Goal: Task Accomplishment & Management: Use online tool/utility

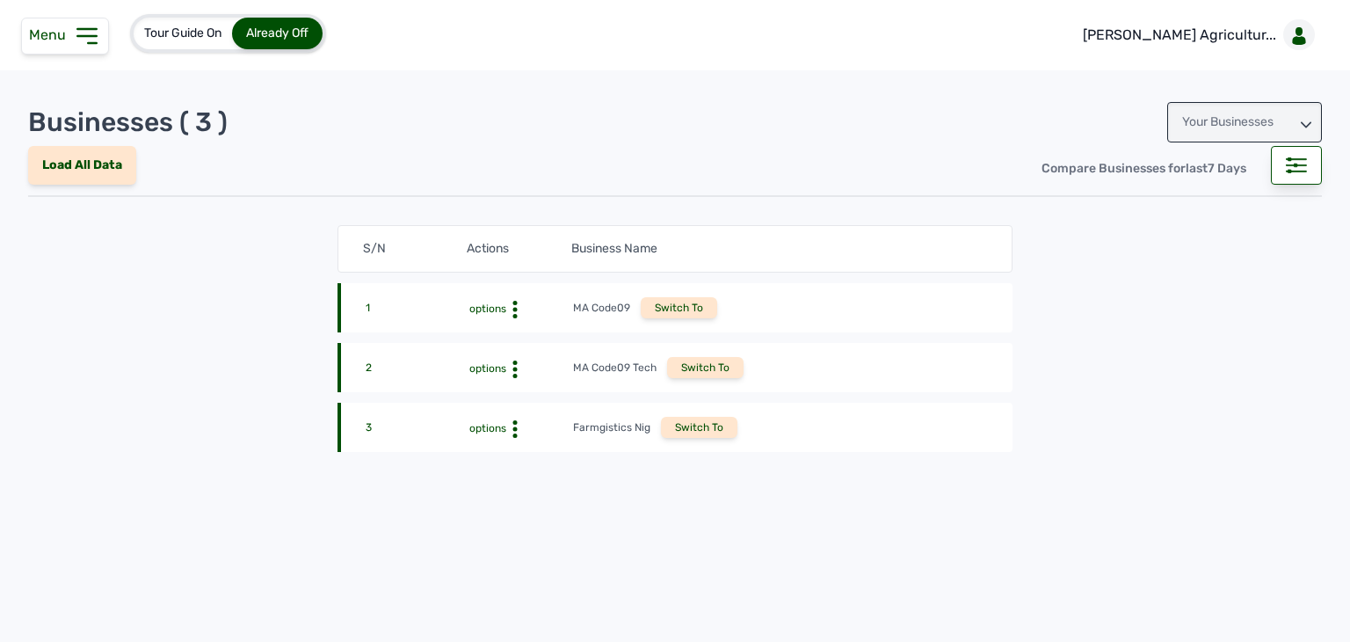
click at [103, 40] on div "Menu" at bounding box center [65, 36] width 88 height 37
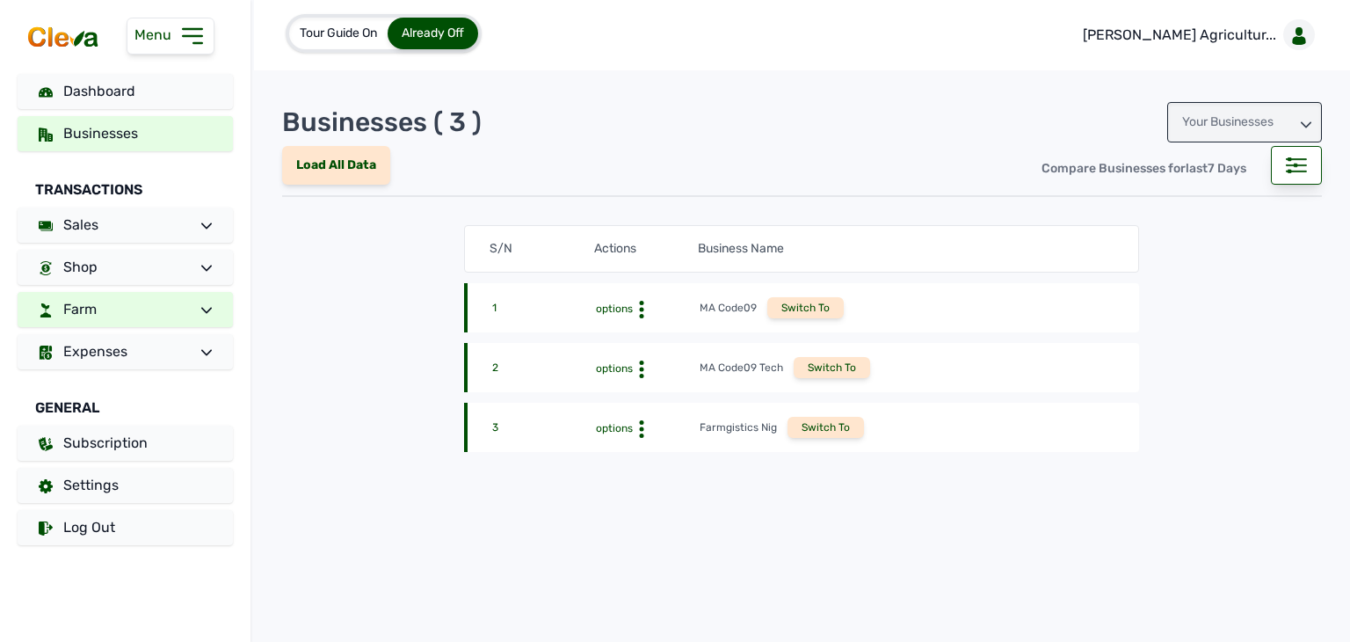
click at [120, 304] on link "Farm" at bounding box center [125, 309] width 215 height 35
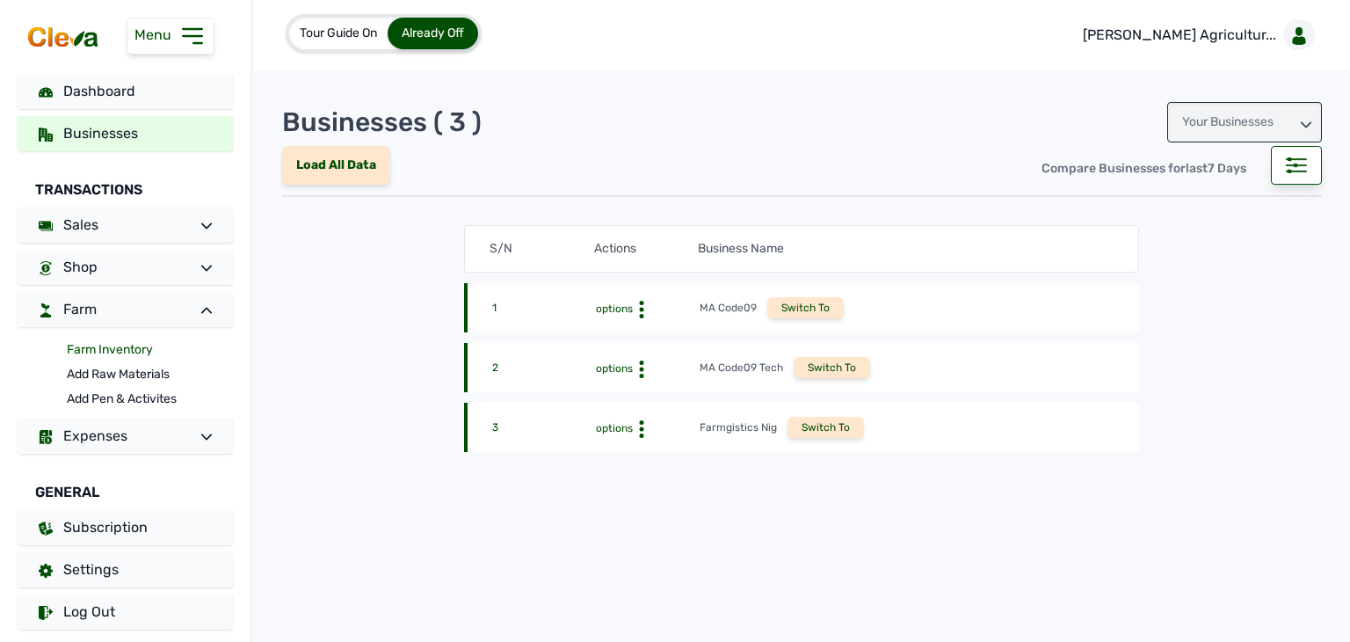
click at [107, 345] on link "Farm Inventory" at bounding box center [150, 349] width 166 height 25
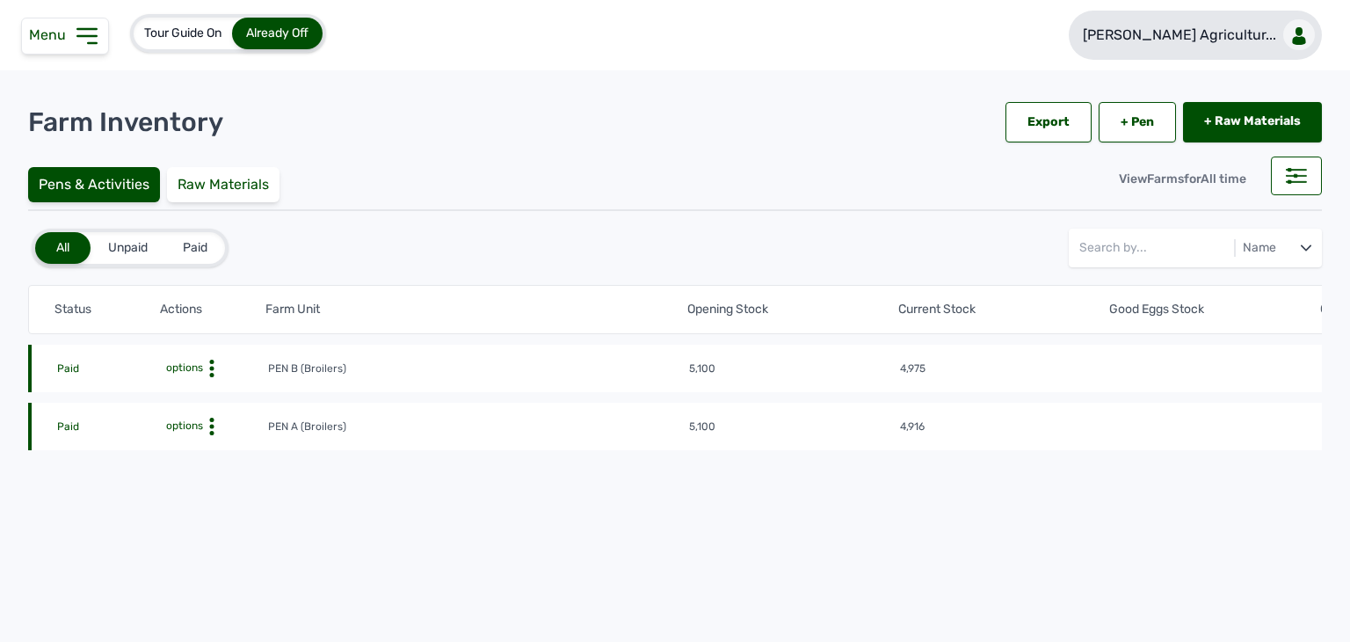
click at [1185, 34] on p "[PERSON_NAME] Agricultur..." at bounding box center [1179, 35] width 193 height 21
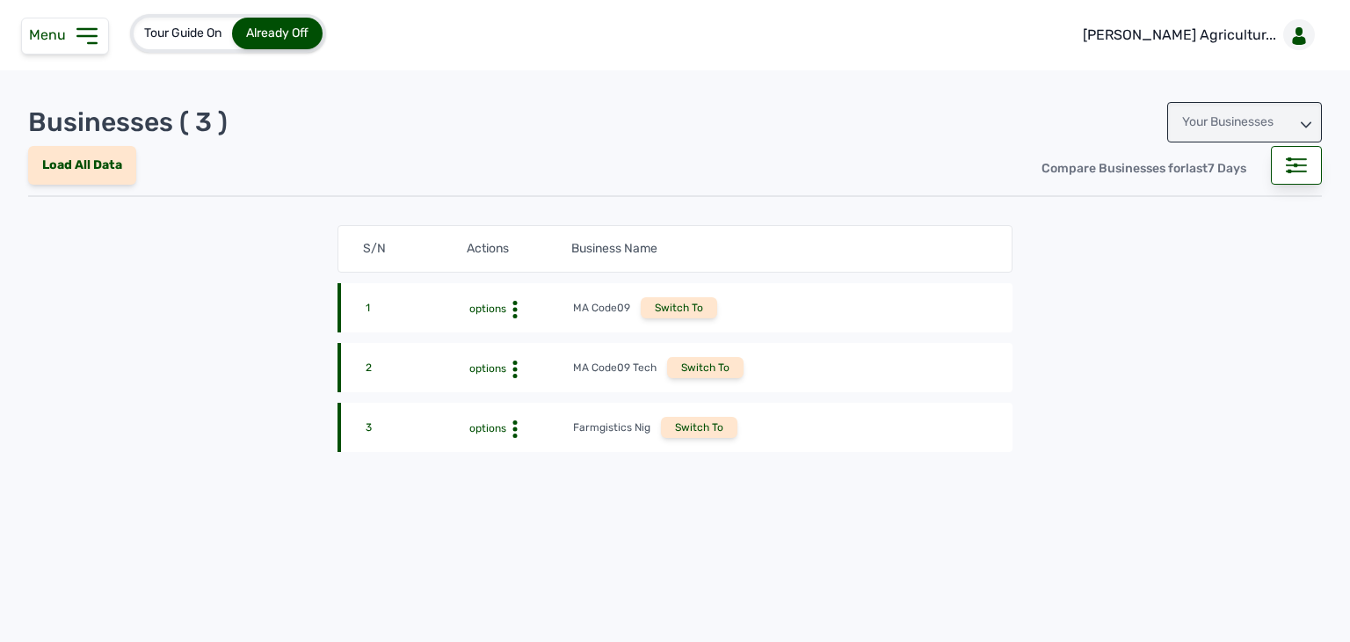
click at [1250, 113] on div "Your Businesses" at bounding box center [1244, 122] width 155 height 40
click at [1204, 194] on div "Invitations" at bounding box center [1244, 201] width 155 height 32
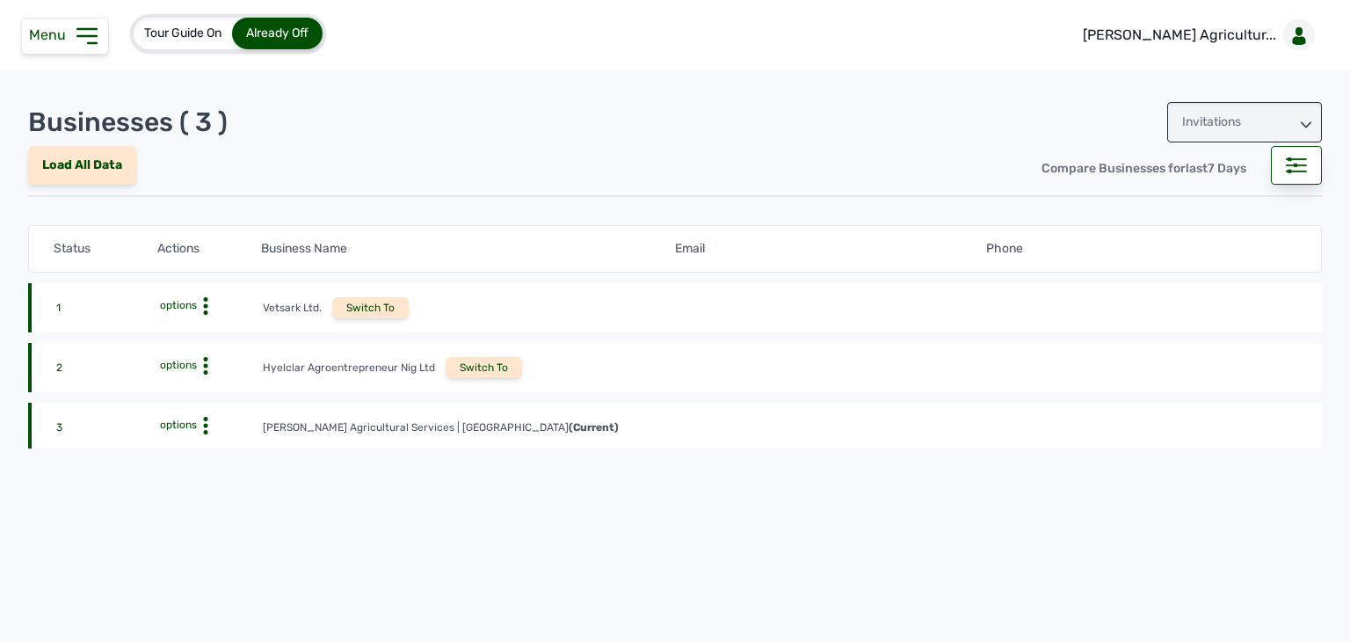
click at [508, 359] on div "Switch To" at bounding box center [484, 367] width 76 height 21
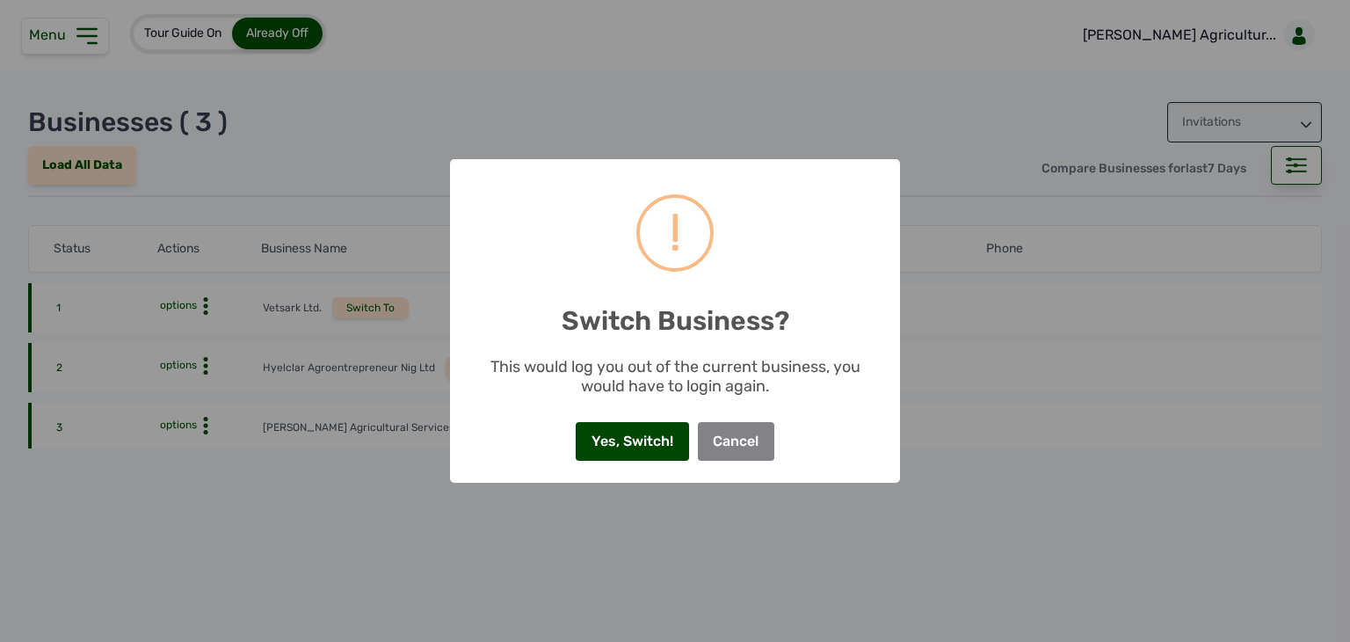
click at [640, 426] on button "Yes, Switch!" at bounding box center [632, 441] width 112 height 39
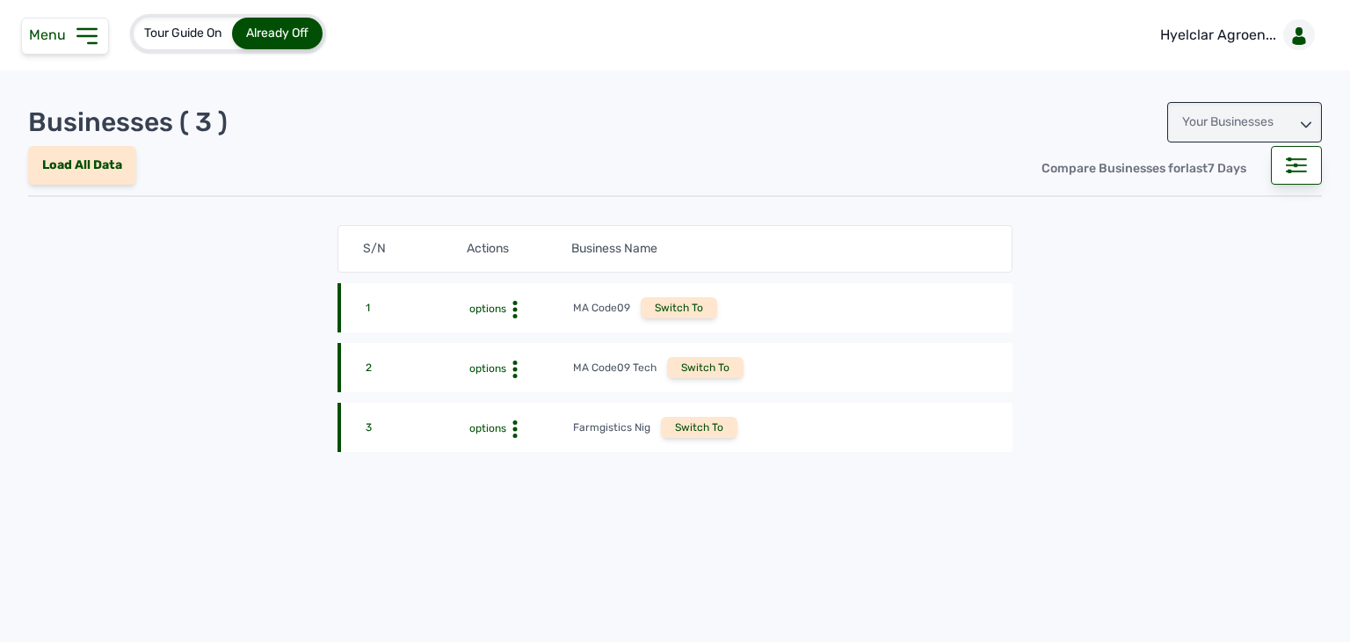
click at [69, 47] on div "Menu" at bounding box center [65, 36] width 88 height 37
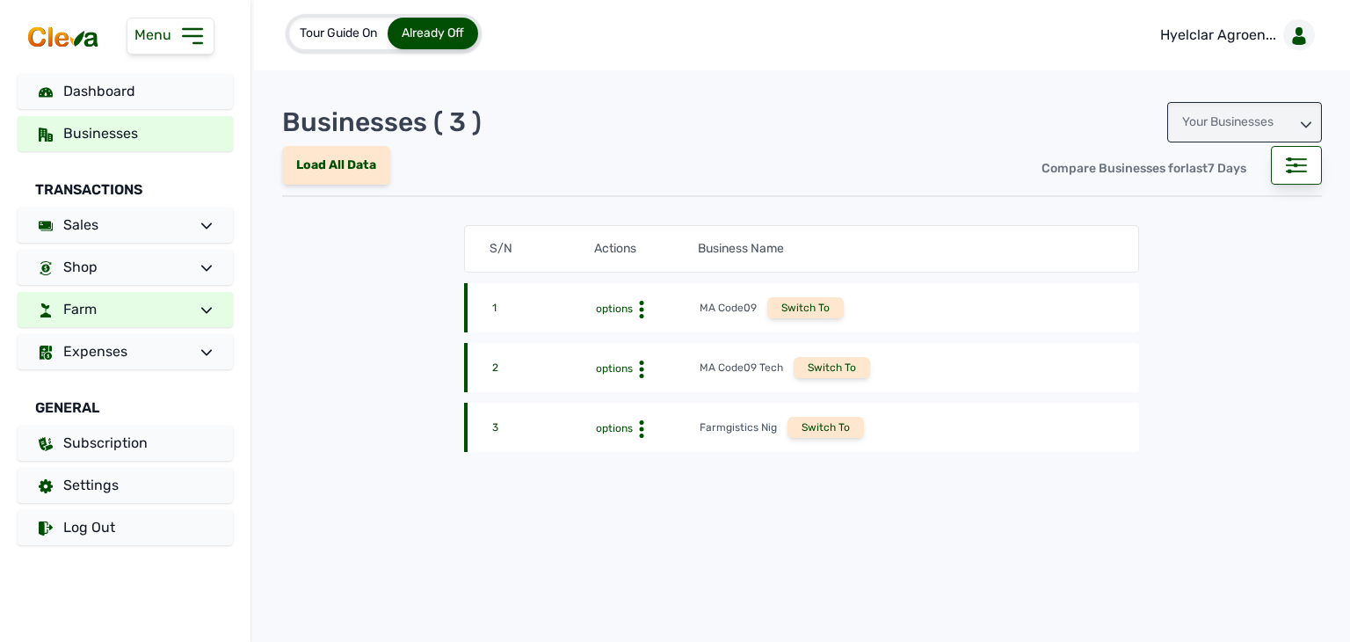
click at [130, 294] on link "Farm" at bounding box center [125, 309] width 215 height 35
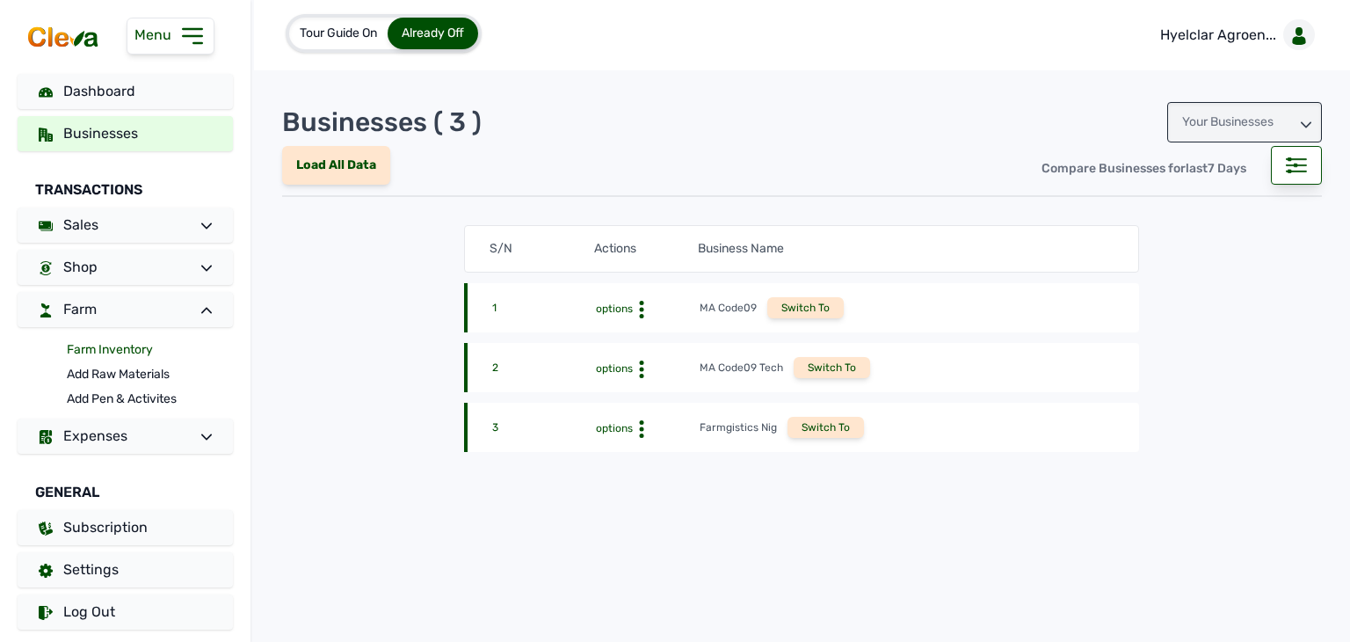
click at [107, 350] on link "Farm Inventory" at bounding box center [150, 349] width 166 height 25
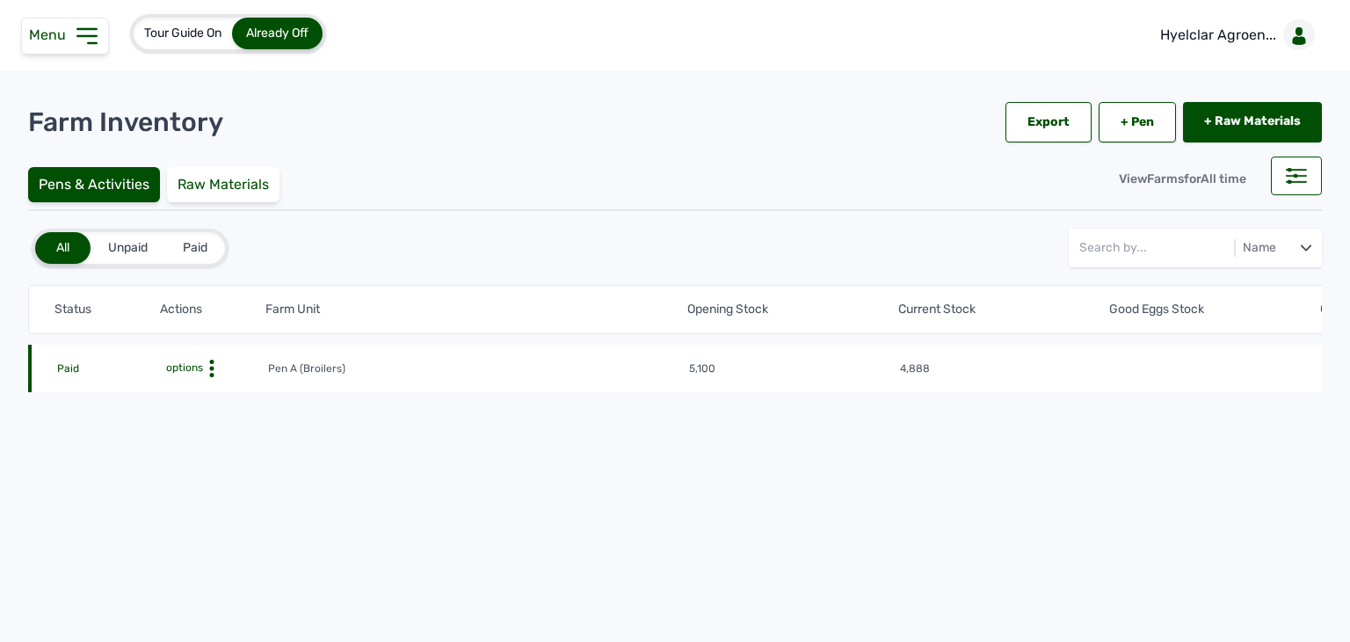
click at [207, 366] on icon at bounding box center [212, 368] width 18 height 18
click at [220, 393] on div "Farm Activities" at bounding box center [203, 395] width 125 height 21
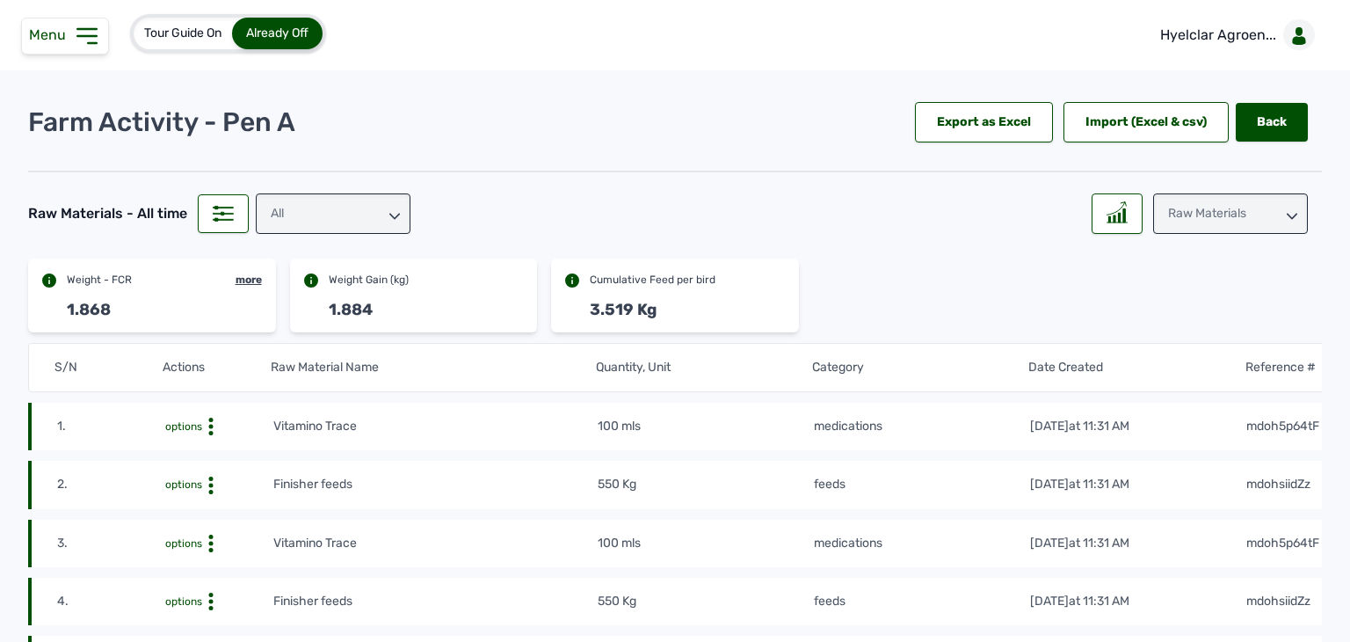
click at [301, 208] on div "All" at bounding box center [333, 213] width 155 height 40
click at [287, 308] on div "feeds" at bounding box center [333, 324] width 155 height 32
click at [1128, 221] on div at bounding box center [1117, 213] width 51 height 40
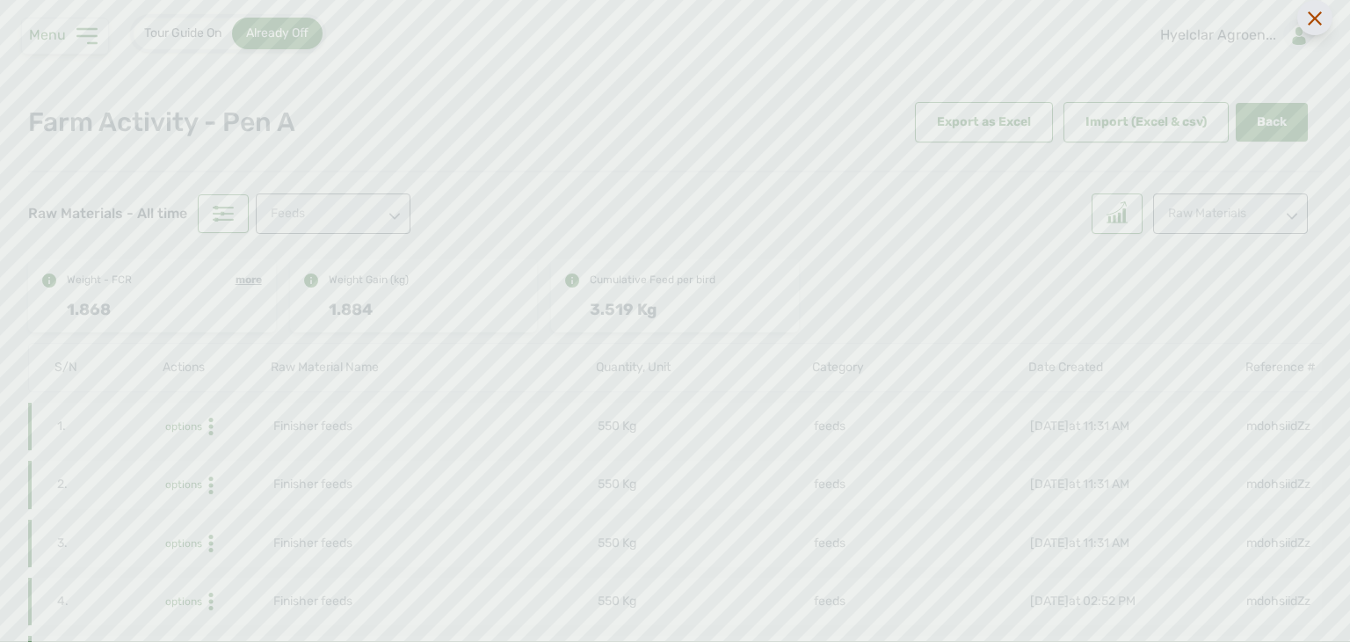
click at [1326, 29] on div at bounding box center [1314, 17] width 35 height 35
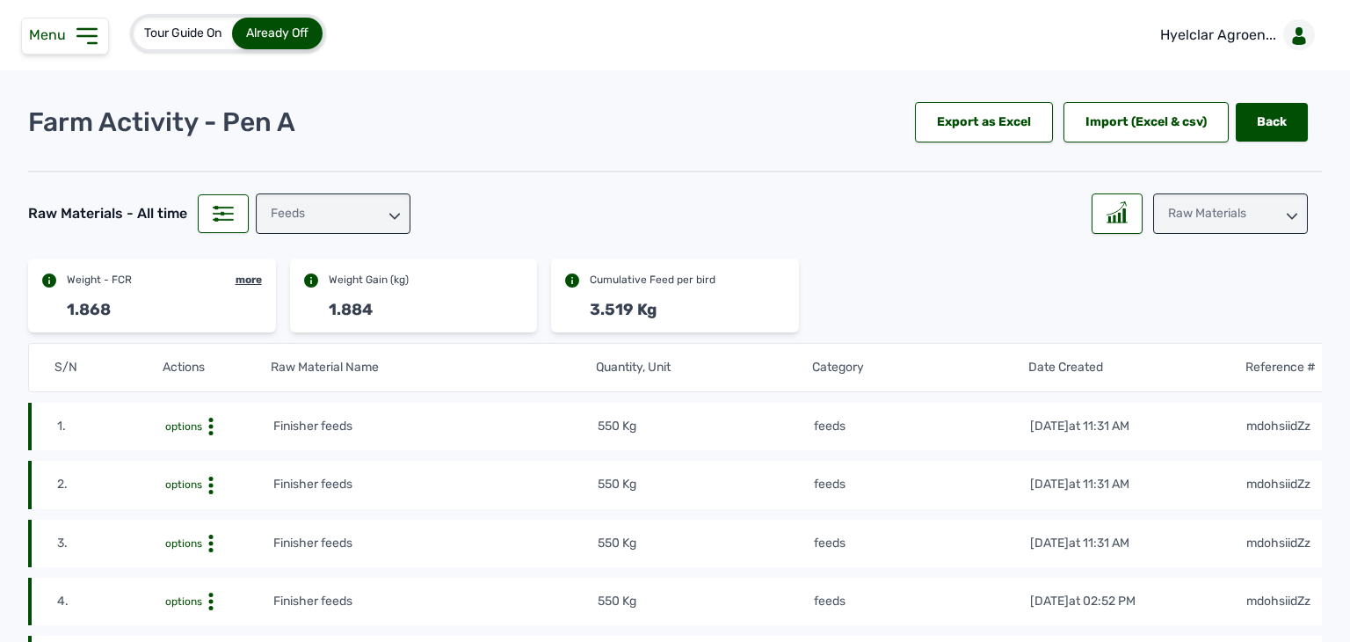
click at [1208, 213] on div "Raw Materials" at bounding box center [1230, 213] width 155 height 40
click at [1199, 308] on div "Weight" at bounding box center [1230, 324] width 155 height 32
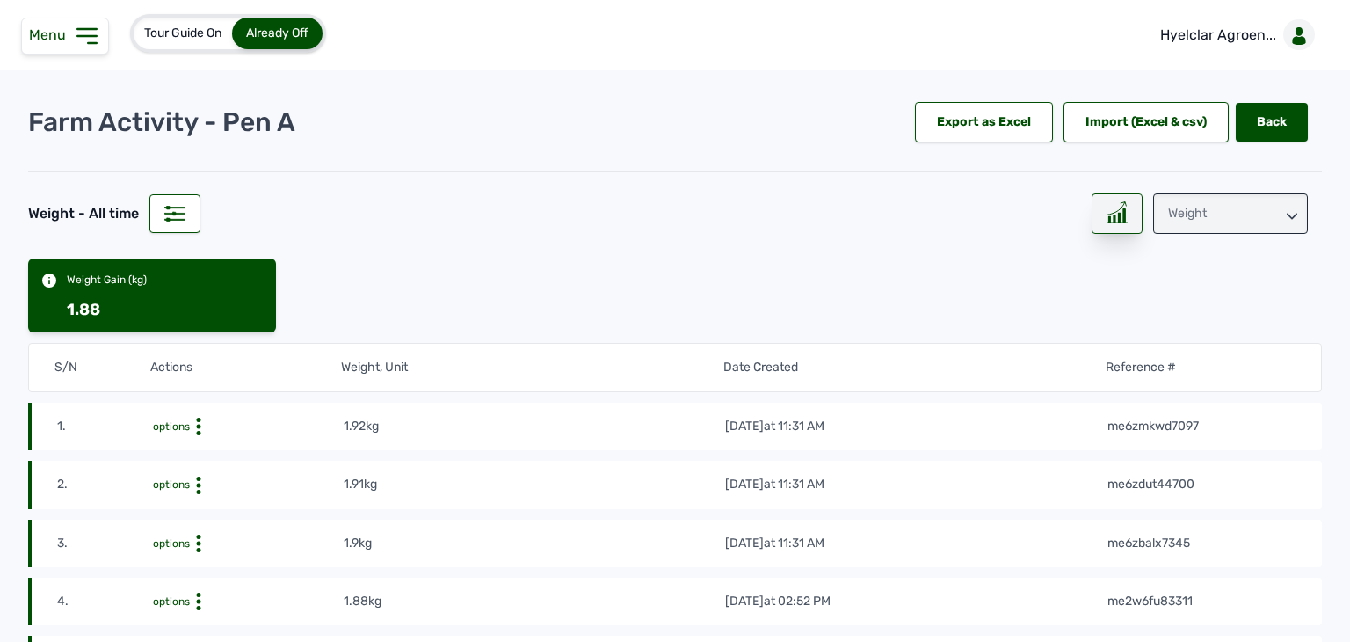
click at [1108, 210] on icon at bounding box center [1115, 208] width 18 height 12
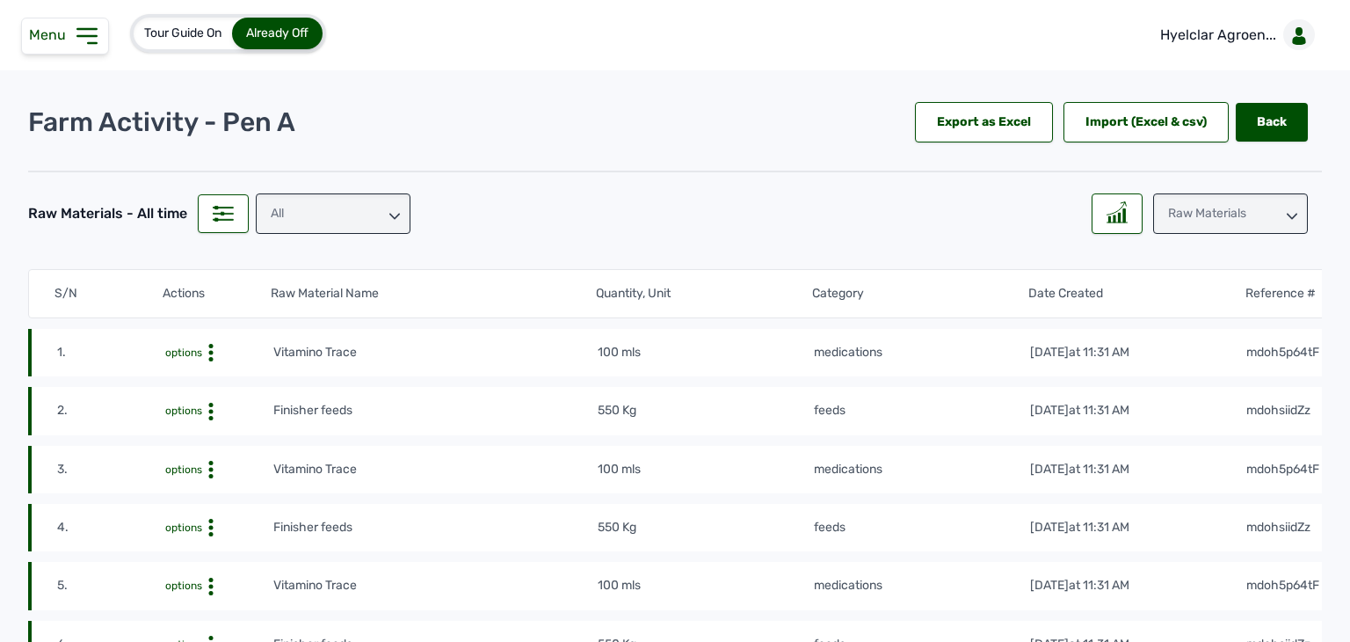
click at [1213, 222] on div "Raw Materials" at bounding box center [1230, 213] width 155 height 40
click at [1201, 308] on div "Weight" at bounding box center [1230, 324] width 155 height 32
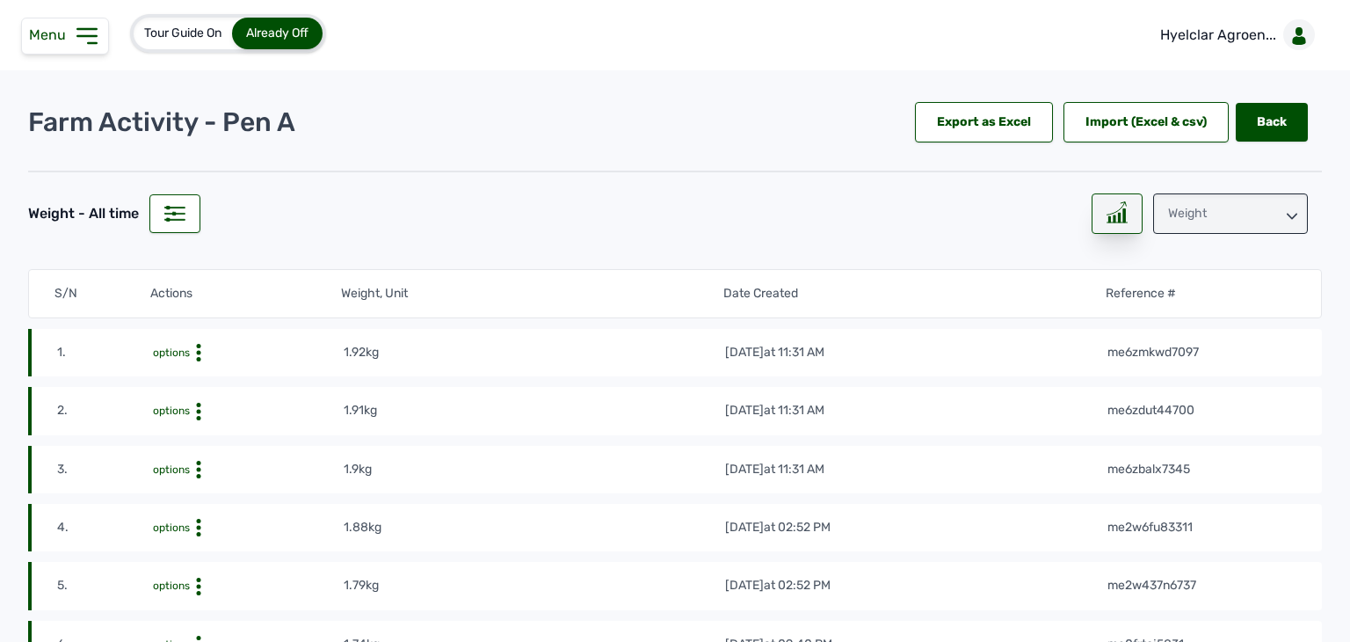
click at [1094, 222] on div at bounding box center [1117, 213] width 51 height 40
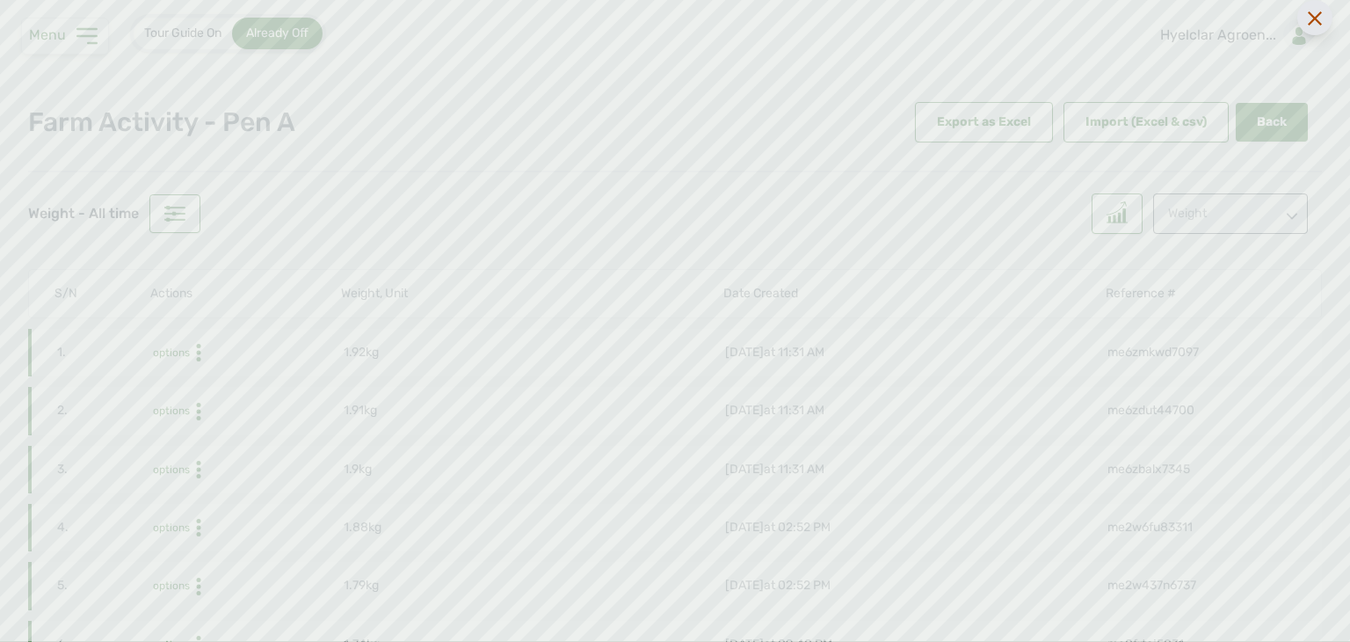
click at [1318, 19] on icon at bounding box center [1315, 18] width 14 height 14
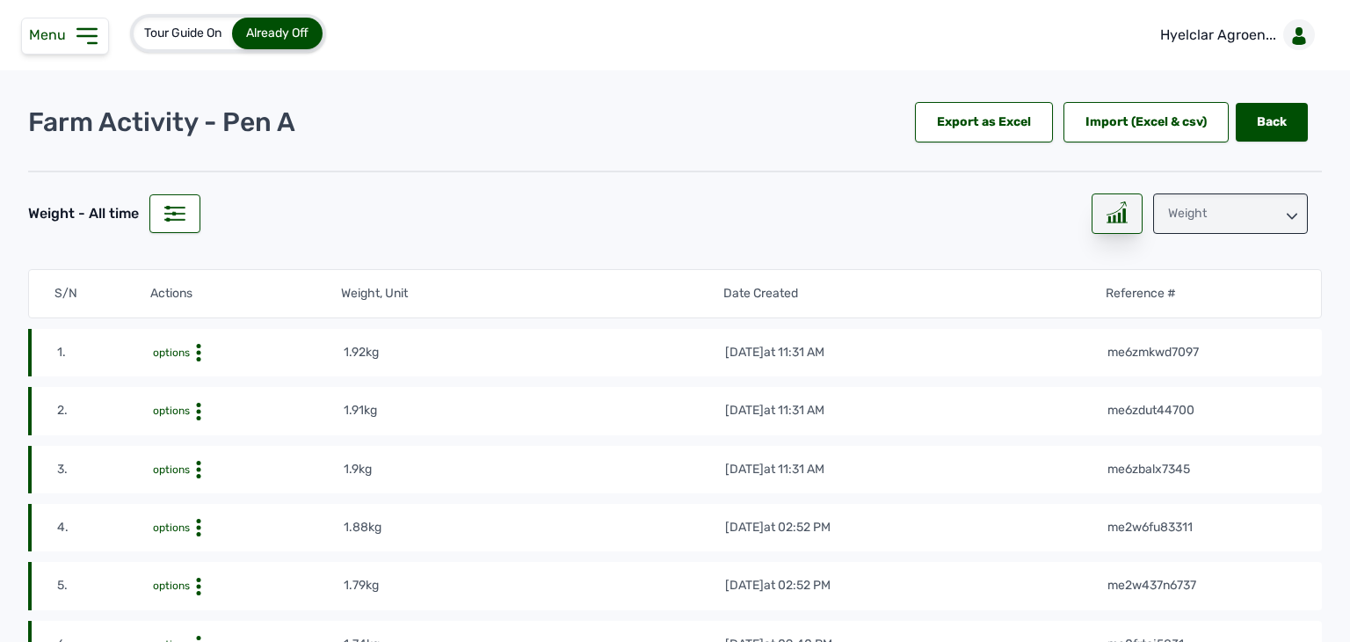
click at [1099, 222] on div at bounding box center [1117, 213] width 51 height 40
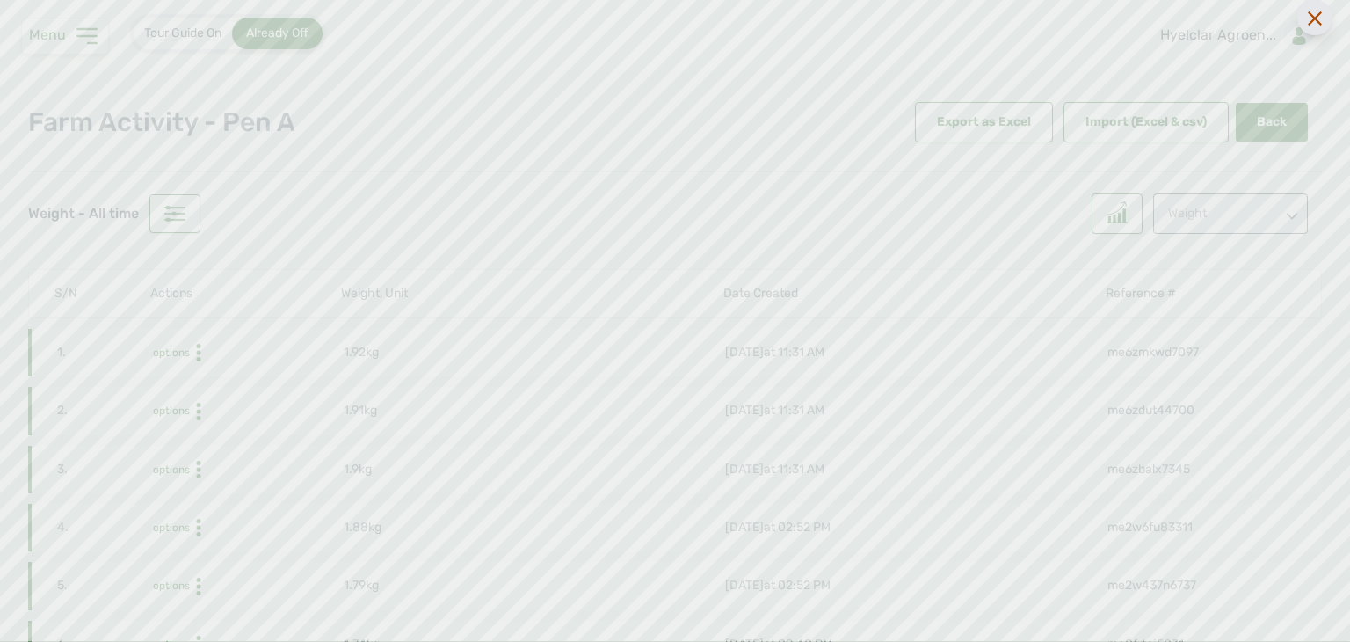
click at [1324, 16] on div at bounding box center [1314, 17] width 35 height 35
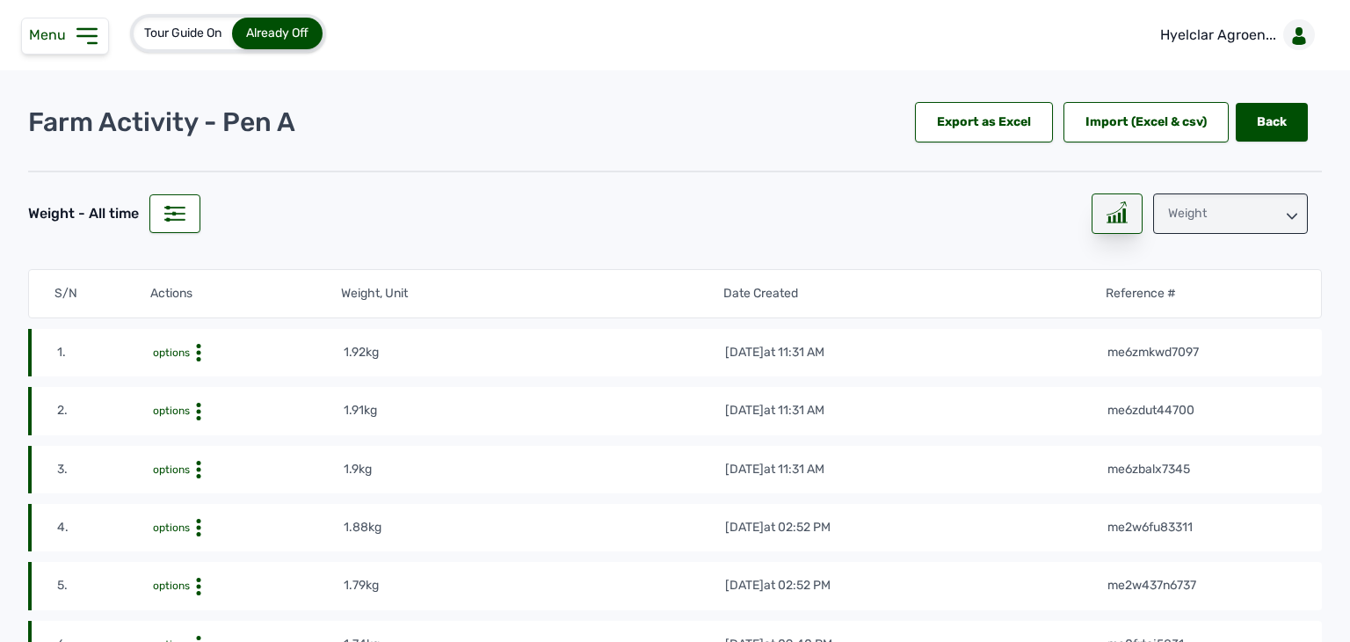
click at [1114, 213] on icon at bounding box center [1116, 212] width 21 height 22
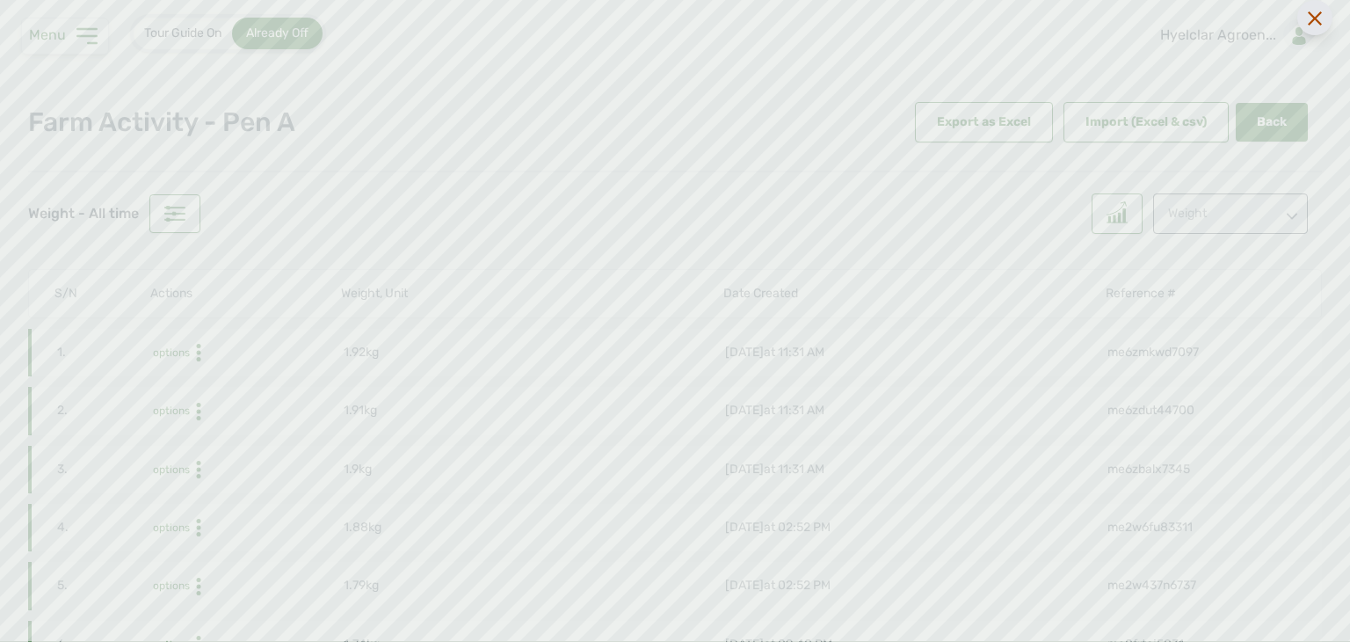
click at [1316, 26] on div at bounding box center [1314, 17] width 35 height 35
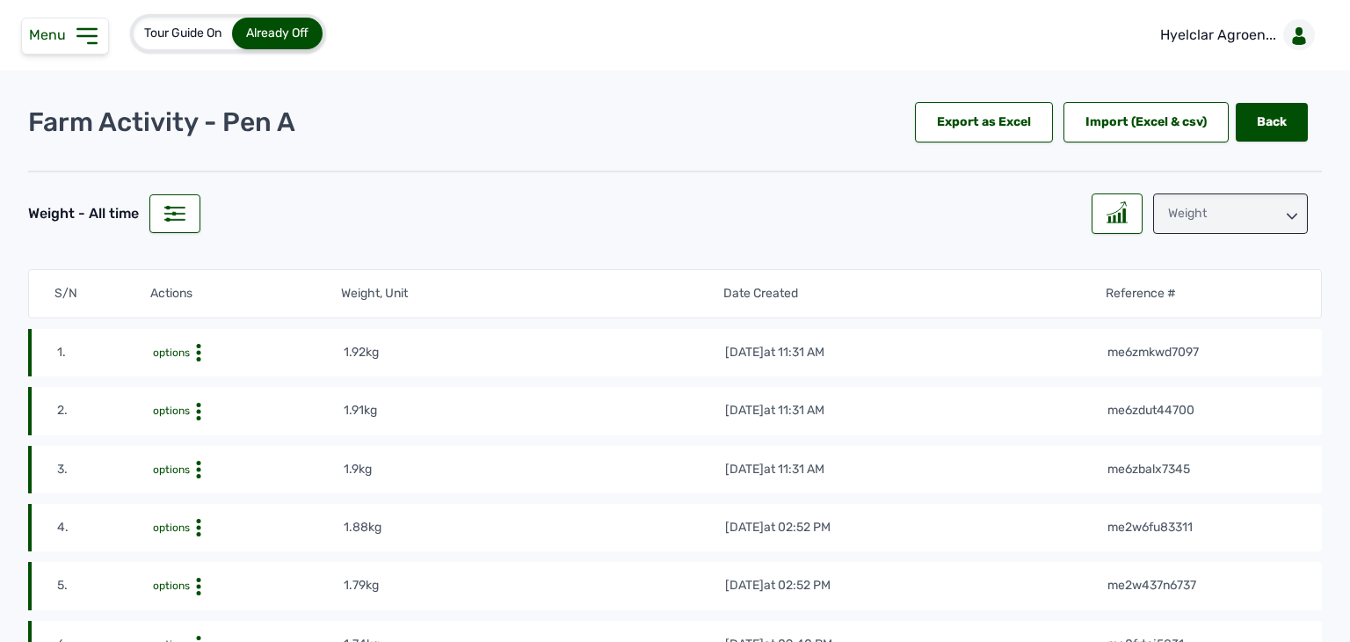
click at [1228, 221] on div "Weight" at bounding box center [1230, 213] width 155 height 40
click at [1213, 276] on div "Raw Materials" at bounding box center [1230, 292] width 155 height 32
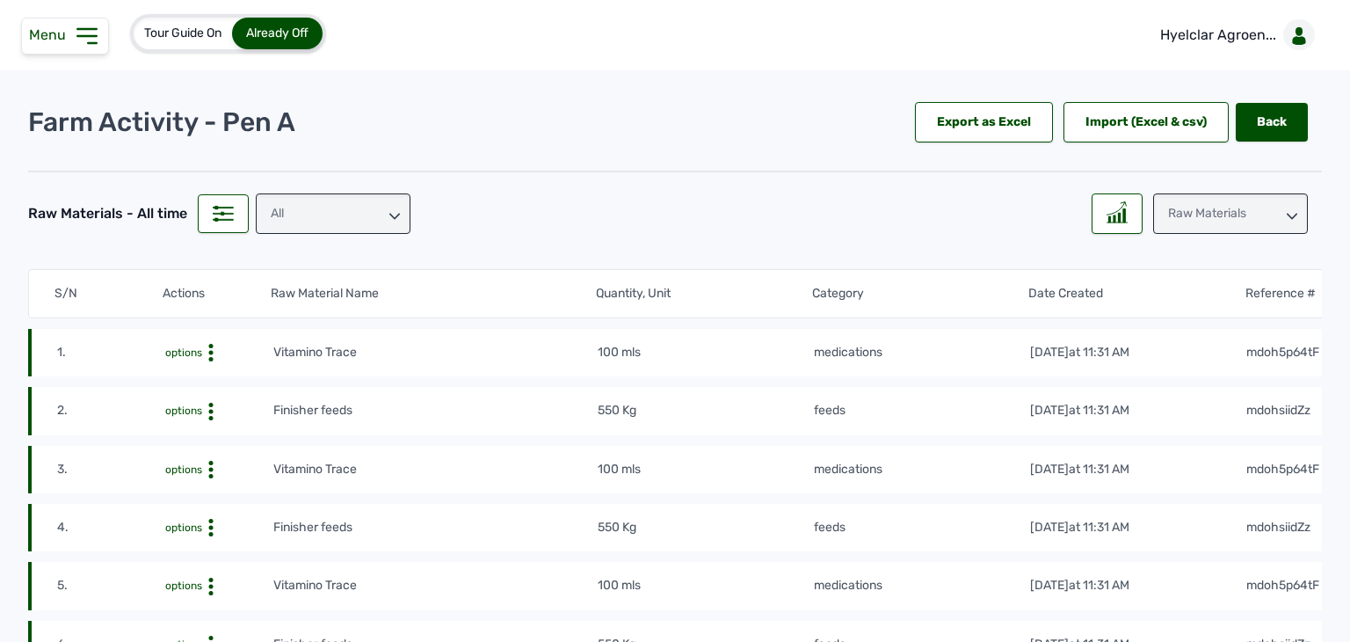
click at [334, 225] on div "All" at bounding box center [333, 213] width 155 height 40
click at [320, 308] on div "feeds" at bounding box center [333, 324] width 155 height 32
click at [1131, 209] on div at bounding box center [1117, 213] width 51 height 40
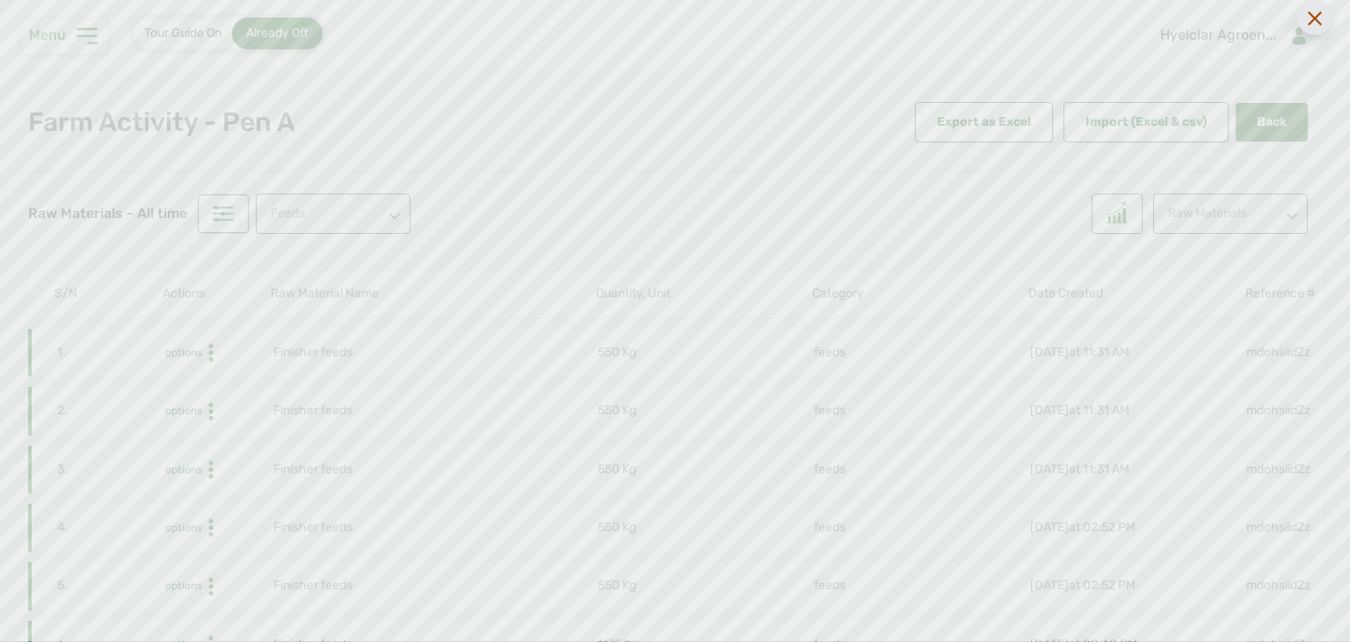
click at [1314, 17] on icon at bounding box center [1315, 18] width 14 height 14
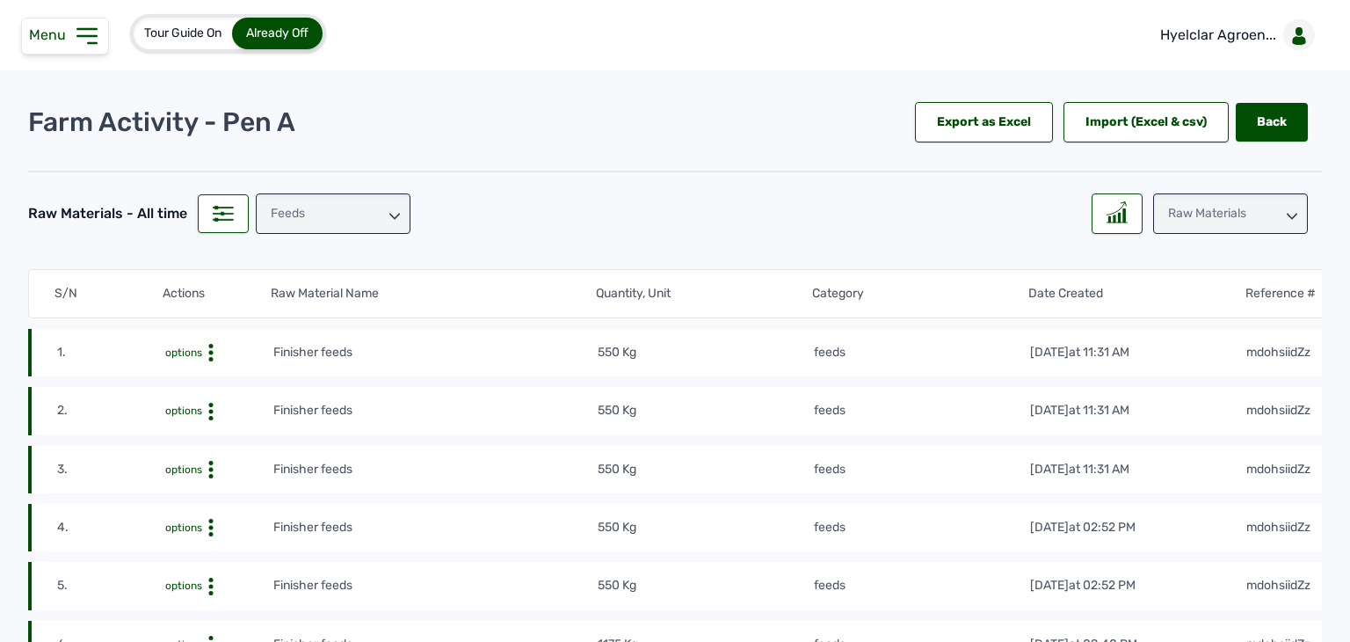
click at [1230, 218] on div "Raw Materials" at bounding box center [1230, 213] width 155 height 40
click at [1188, 308] on div "Weight" at bounding box center [1230, 324] width 155 height 32
click at [320, 208] on div "All" at bounding box center [333, 213] width 155 height 40
click at [310, 308] on div "feeds" at bounding box center [333, 324] width 155 height 32
click at [58, 47] on div "Menu" at bounding box center [65, 36] width 88 height 37
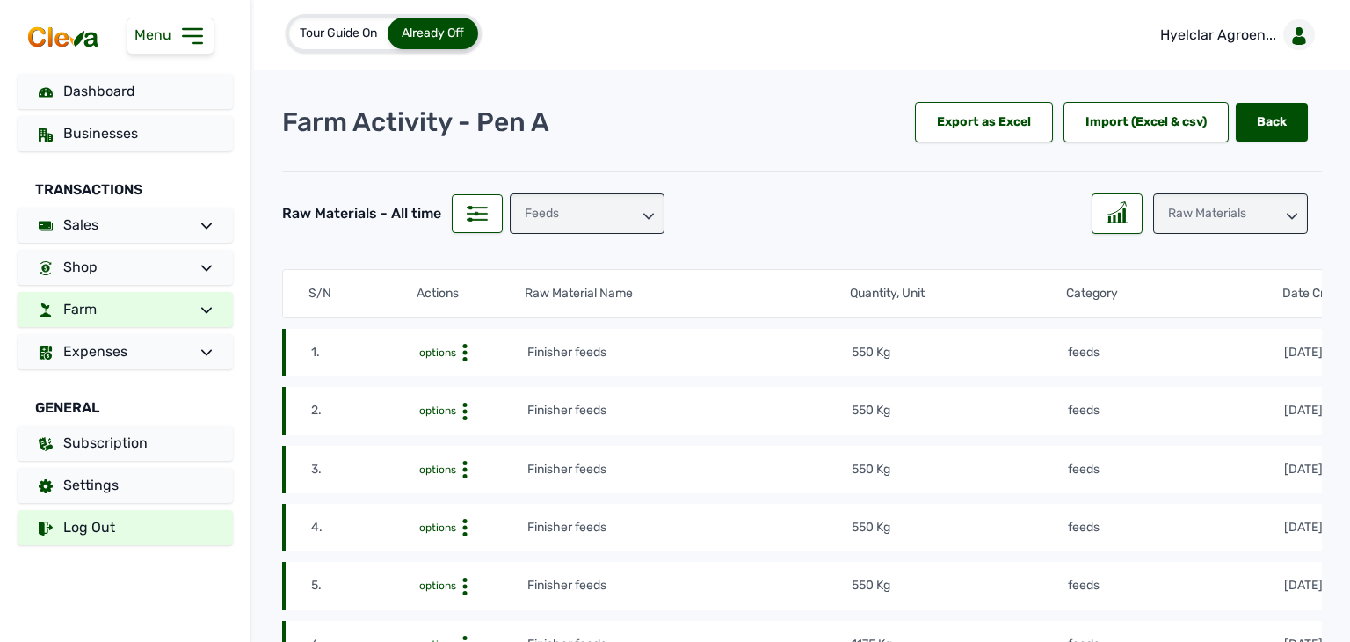
click at [117, 535] on link "Log Out" at bounding box center [125, 527] width 215 height 35
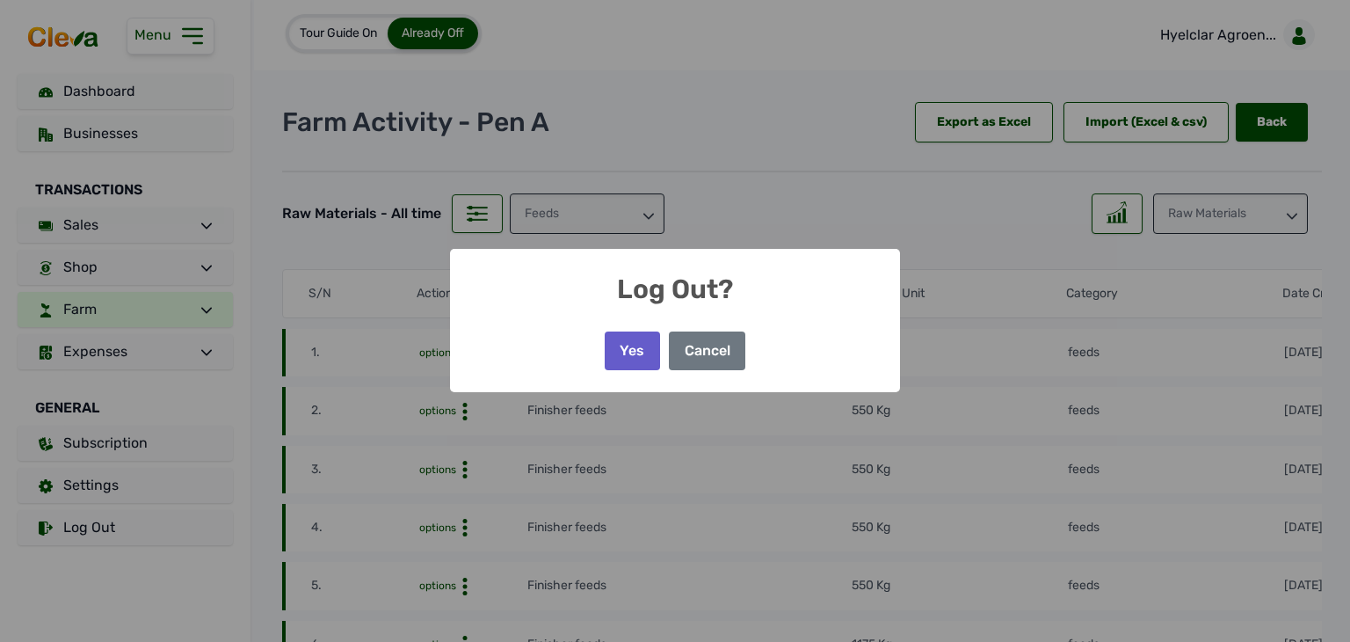
click at [646, 346] on button "Yes" at bounding box center [632, 350] width 55 height 39
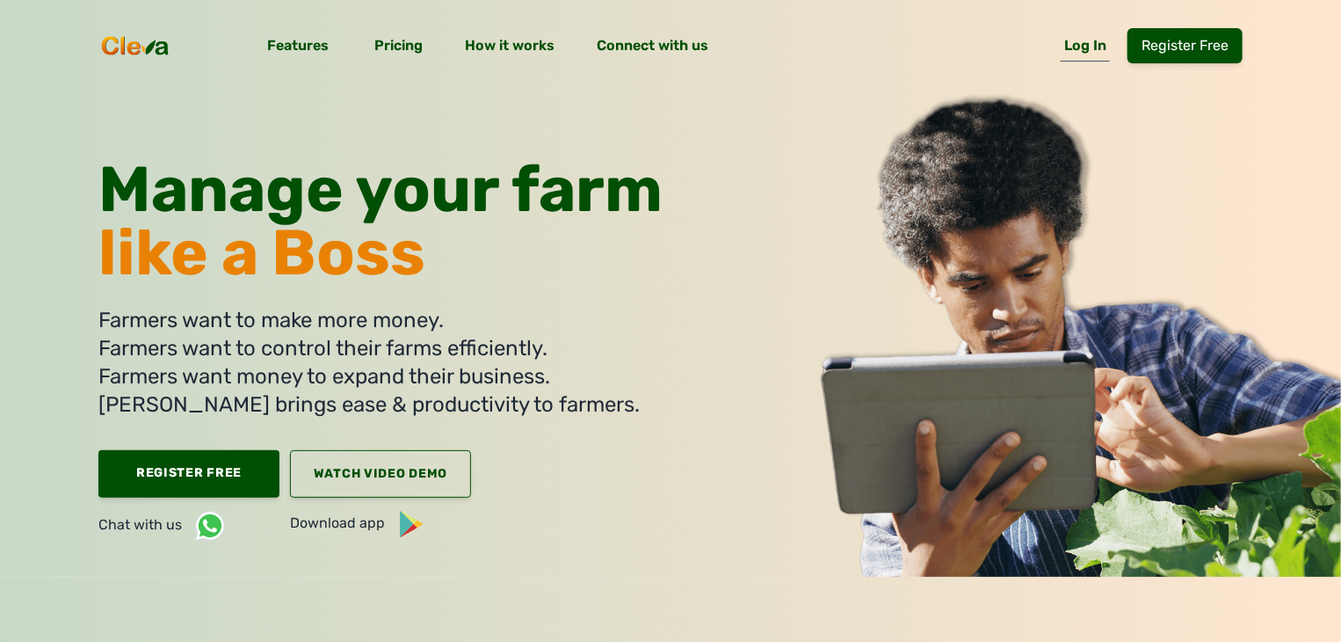
click at [1110, 37] on link "Log In" at bounding box center [1085, 49] width 49 height 25
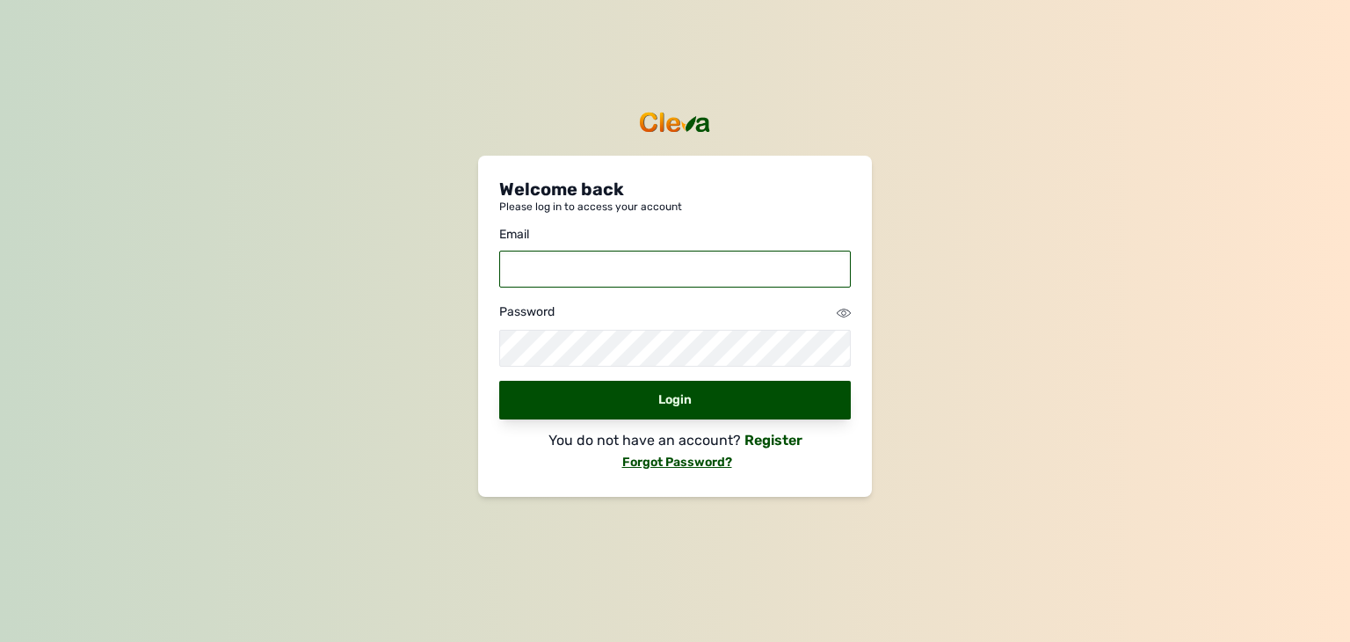
click at [613, 278] on input "email" at bounding box center [675, 268] width 352 height 37
type input "vetsarklimited@gmail.com"
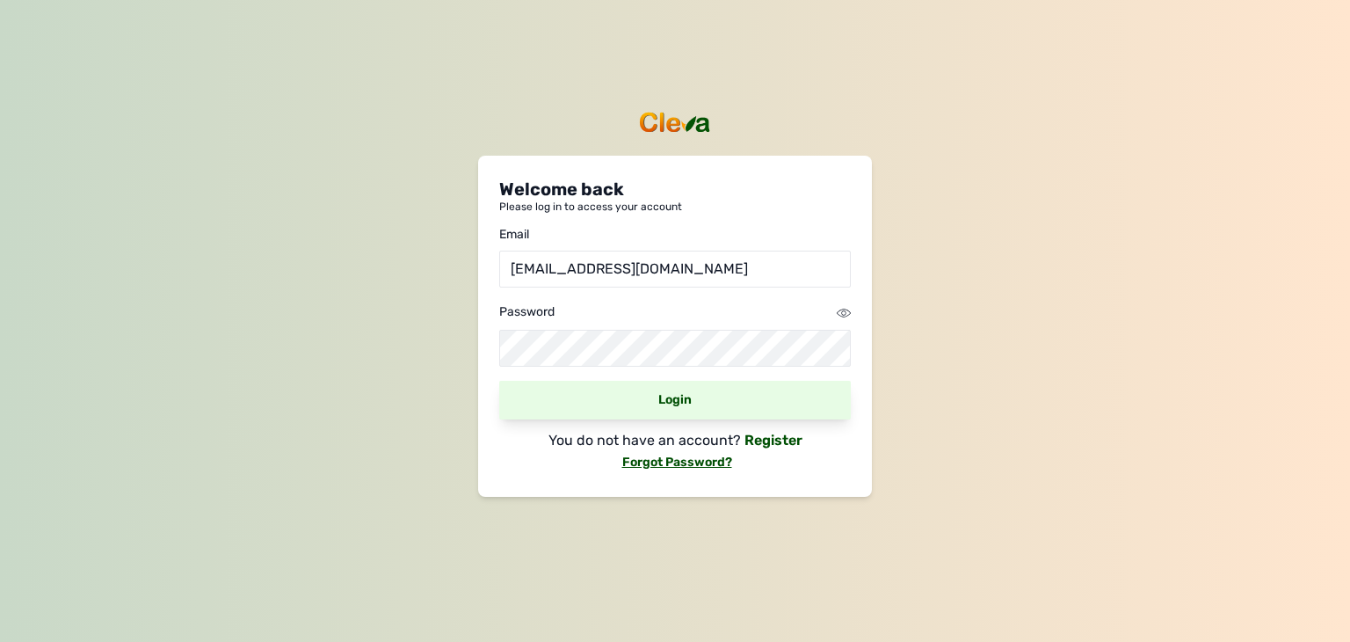
click at [612, 418] on div "Login" at bounding box center [675, 400] width 352 height 39
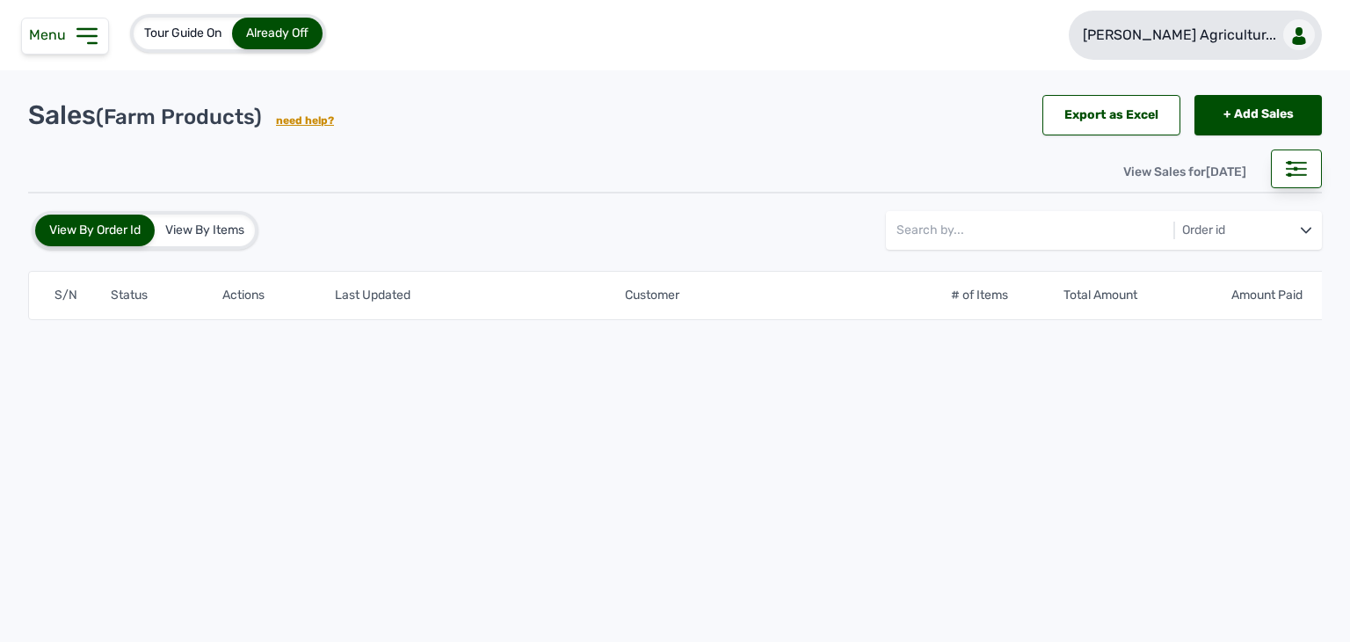
click at [1210, 25] on p "[PERSON_NAME] Agricultur..." at bounding box center [1179, 35] width 193 height 21
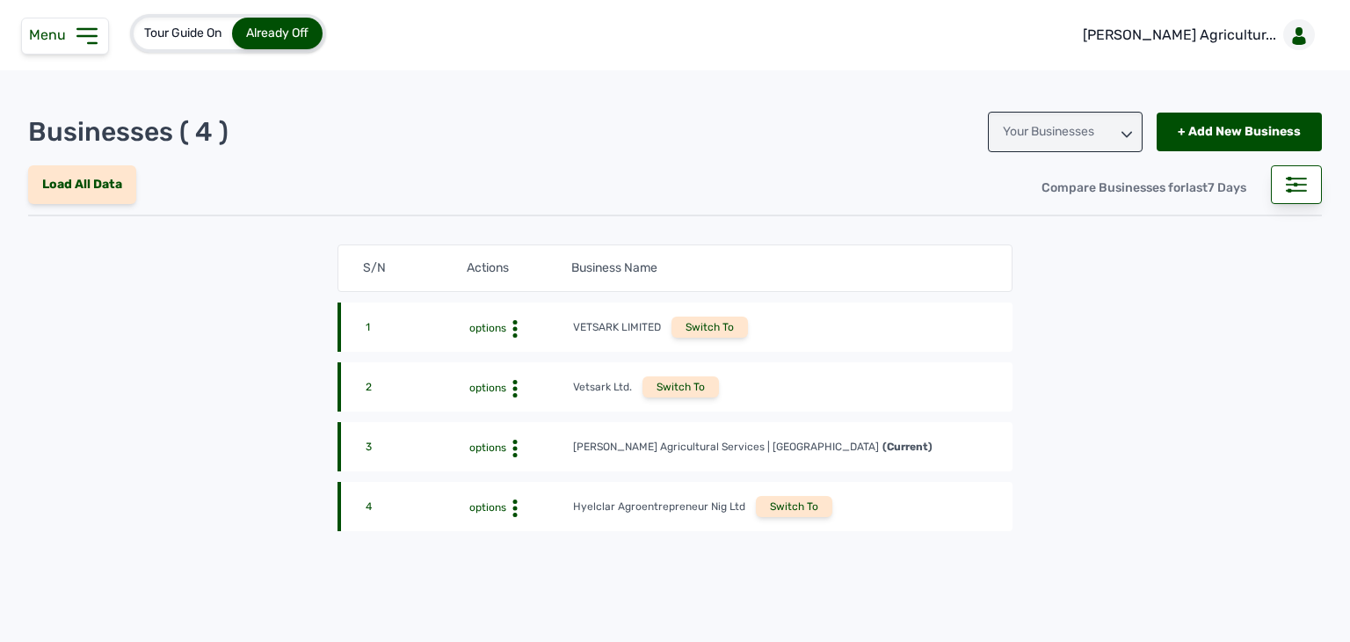
click at [780, 510] on div "Switch To" at bounding box center [794, 506] width 76 height 21
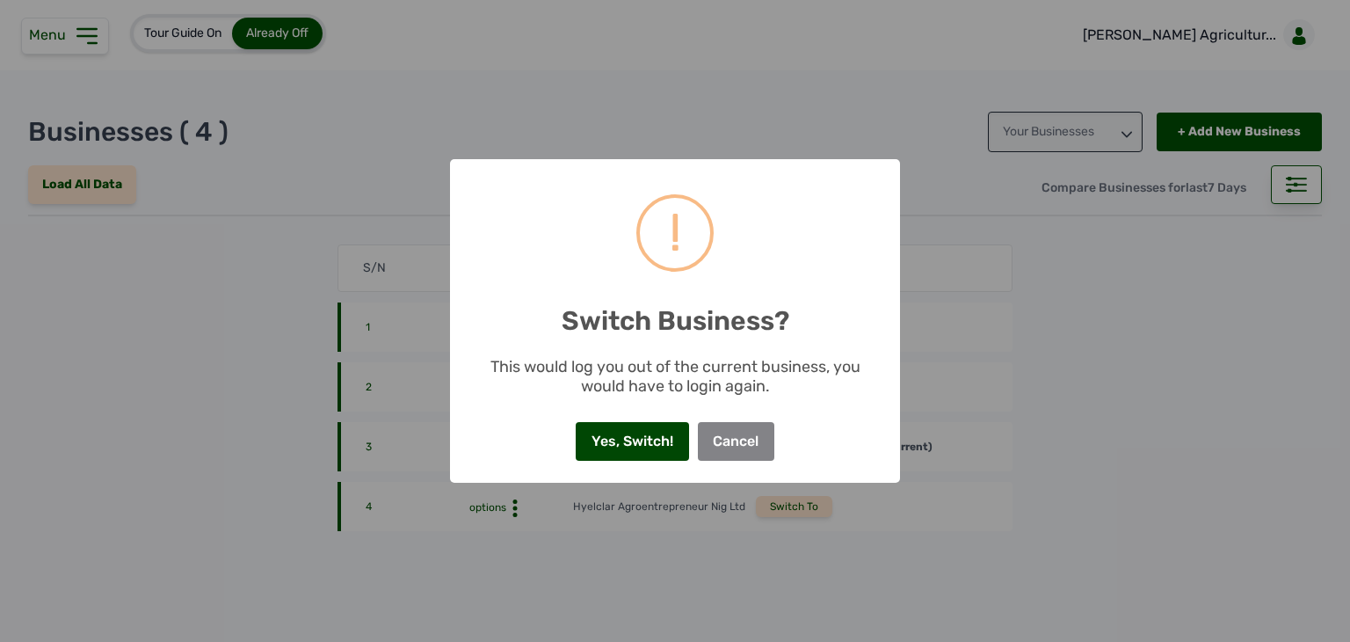
click at [633, 447] on button "Yes, Switch!" at bounding box center [632, 441] width 112 height 39
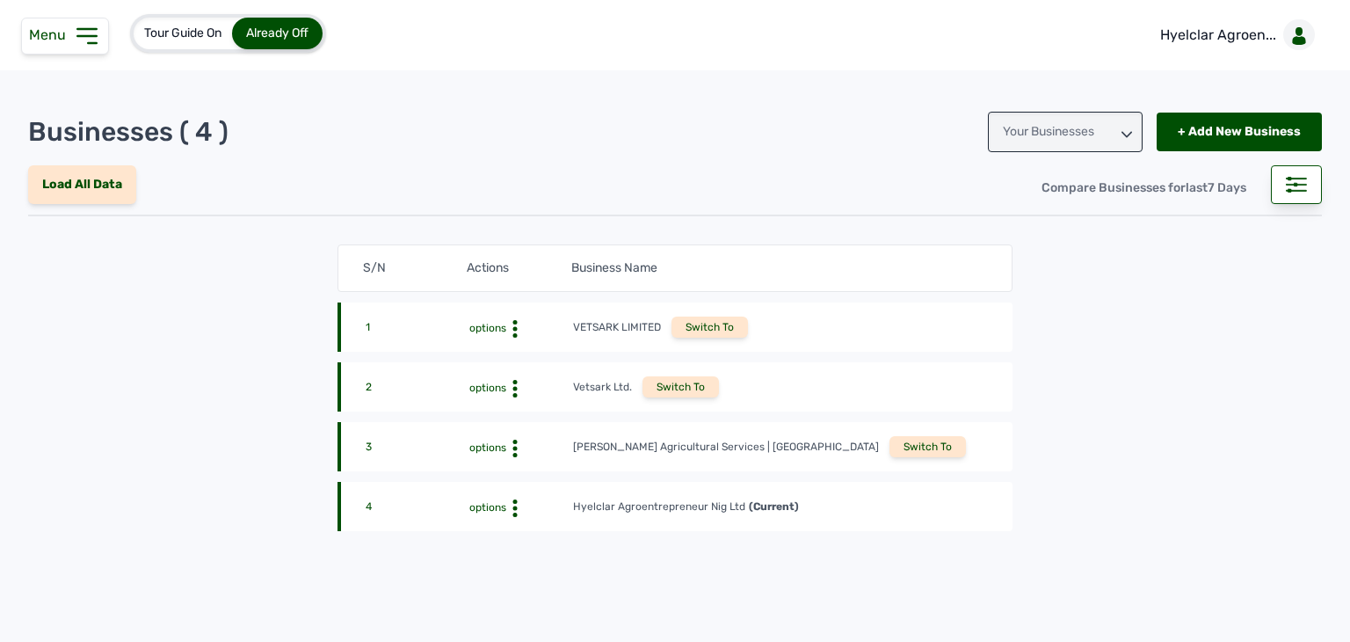
click at [59, 45] on div "Menu" at bounding box center [65, 36] width 88 height 37
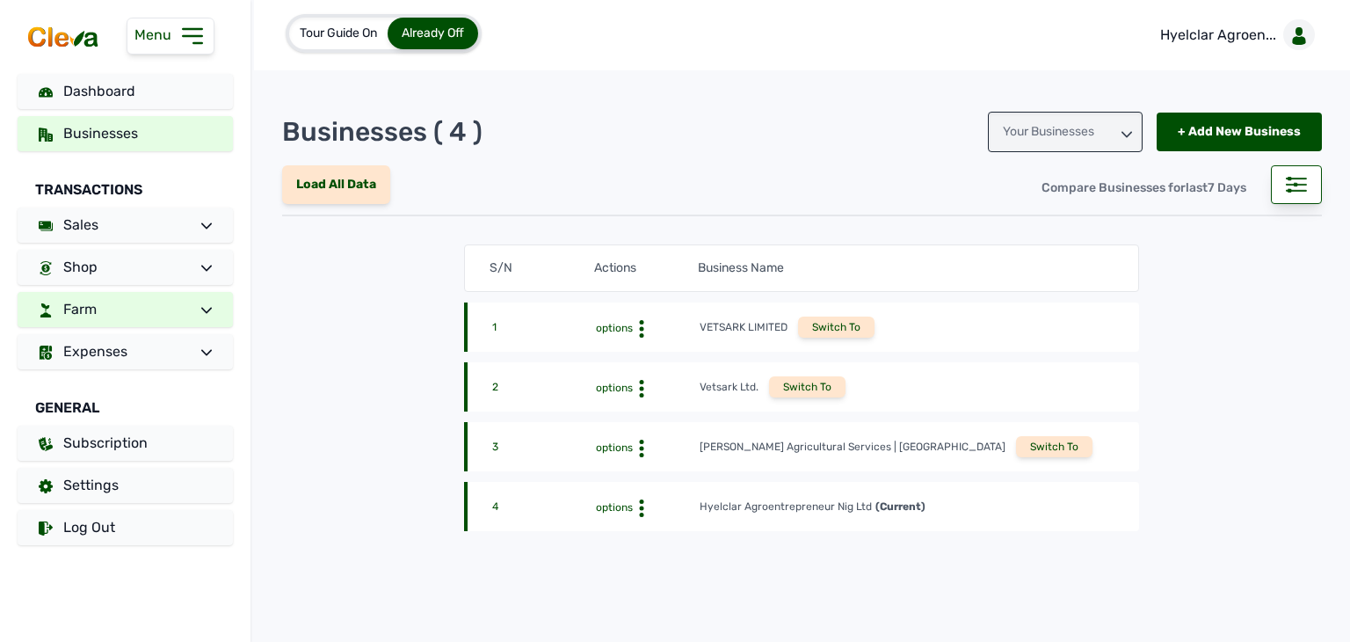
click at [127, 296] on link "Farm" at bounding box center [125, 309] width 215 height 35
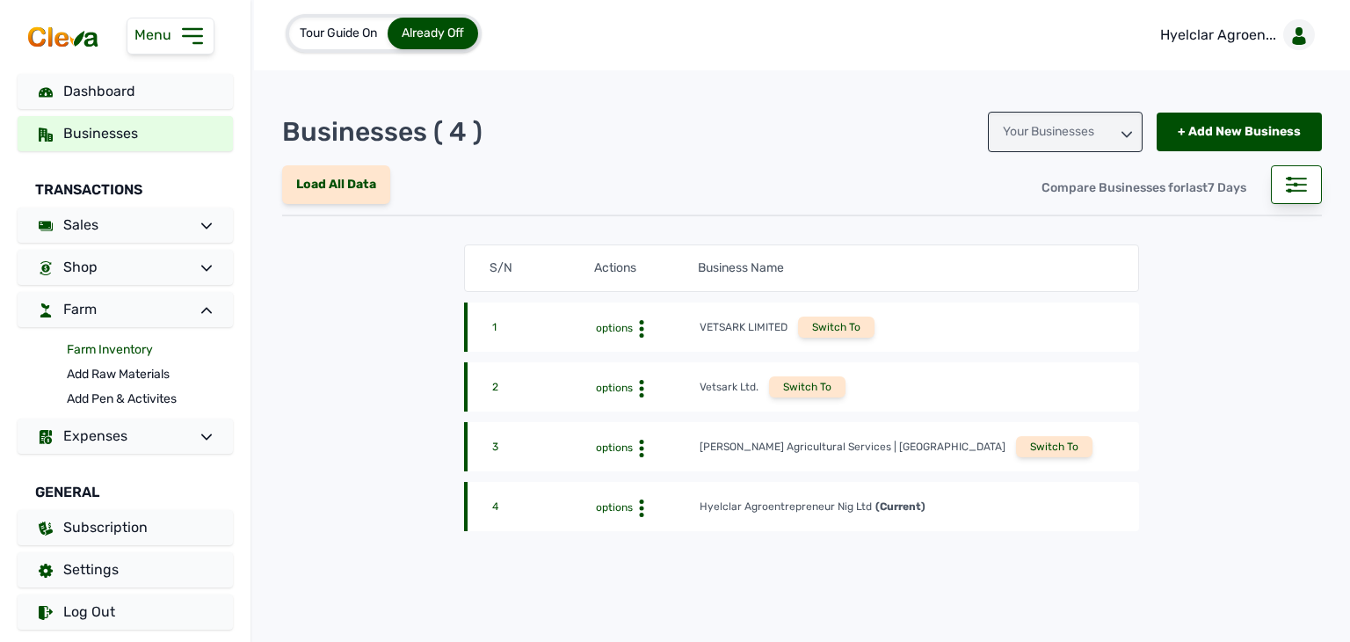
click at [120, 352] on link "Farm Inventory" at bounding box center [150, 349] width 166 height 25
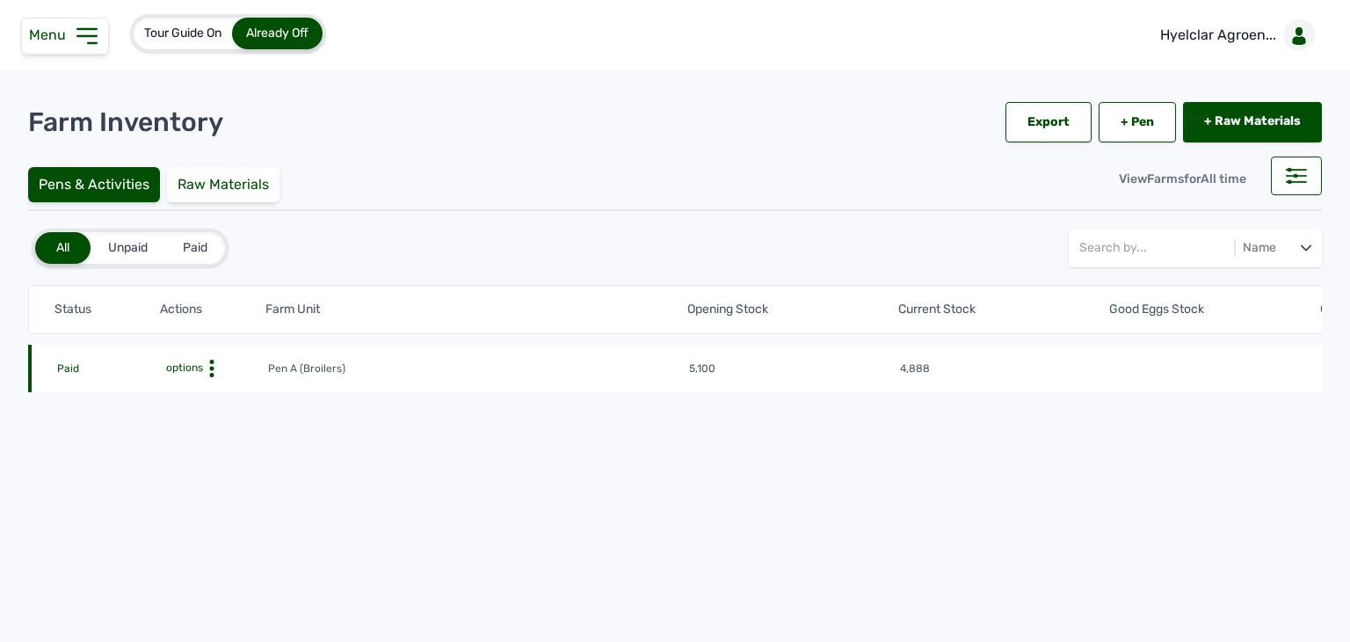
click at [206, 370] on icon at bounding box center [212, 368] width 18 height 18
click at [205, 399] on div "Farm Activities" at bounding box center [203, 395] width 125 height 21
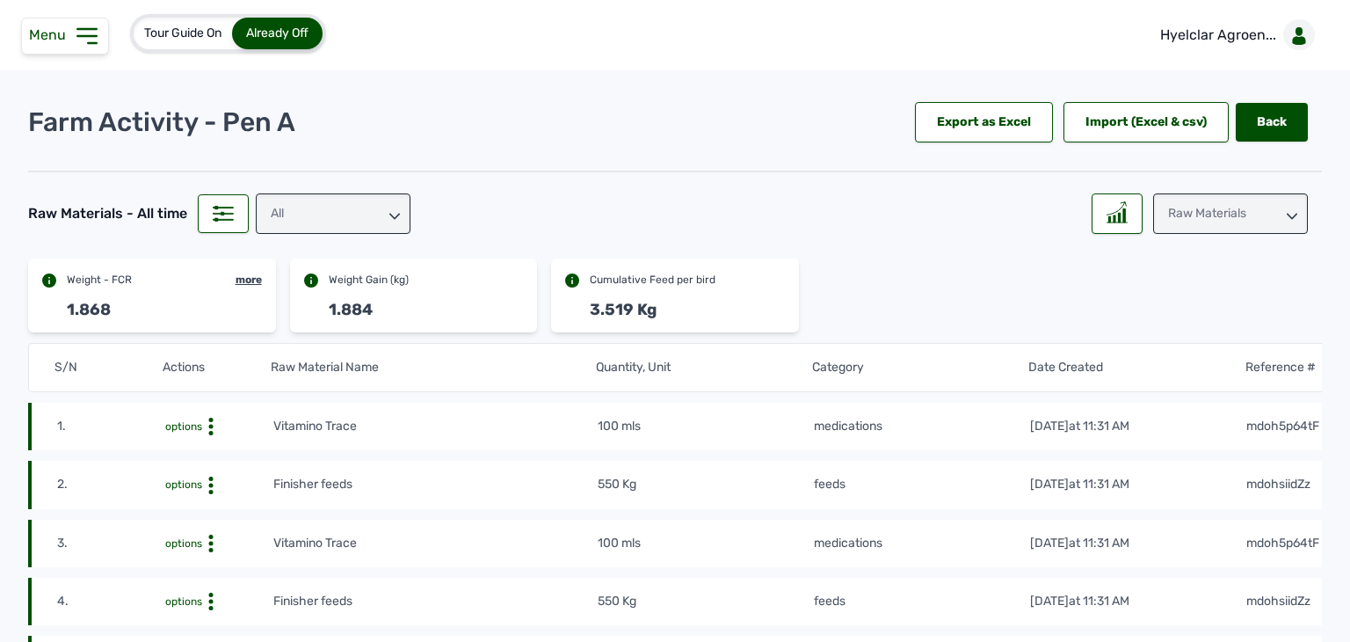
click at [1166, 211] on div "Raw Materials" at bounding box center [1230, 213] width 155 height 40
click at [374, 208] on div "All" at bounding box center [333, 213] width 155 height 40
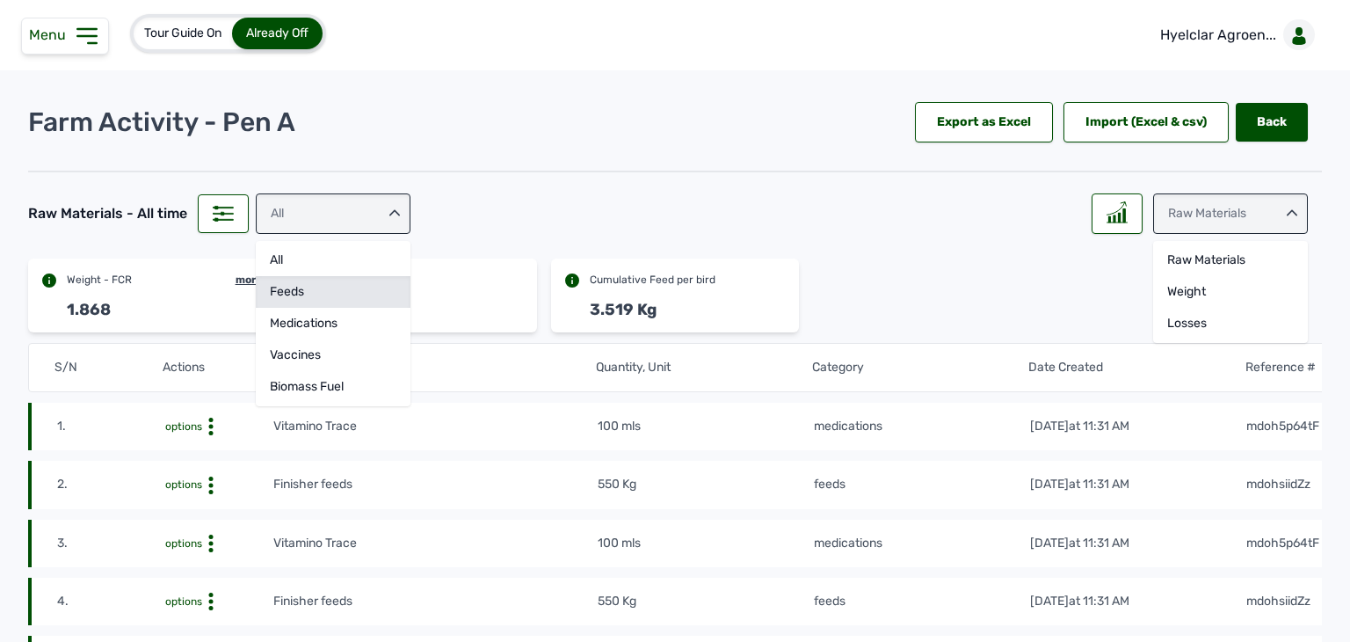
click at [328, 308] on div "feeds" at bounding box center [333, 324] width 155 height 32
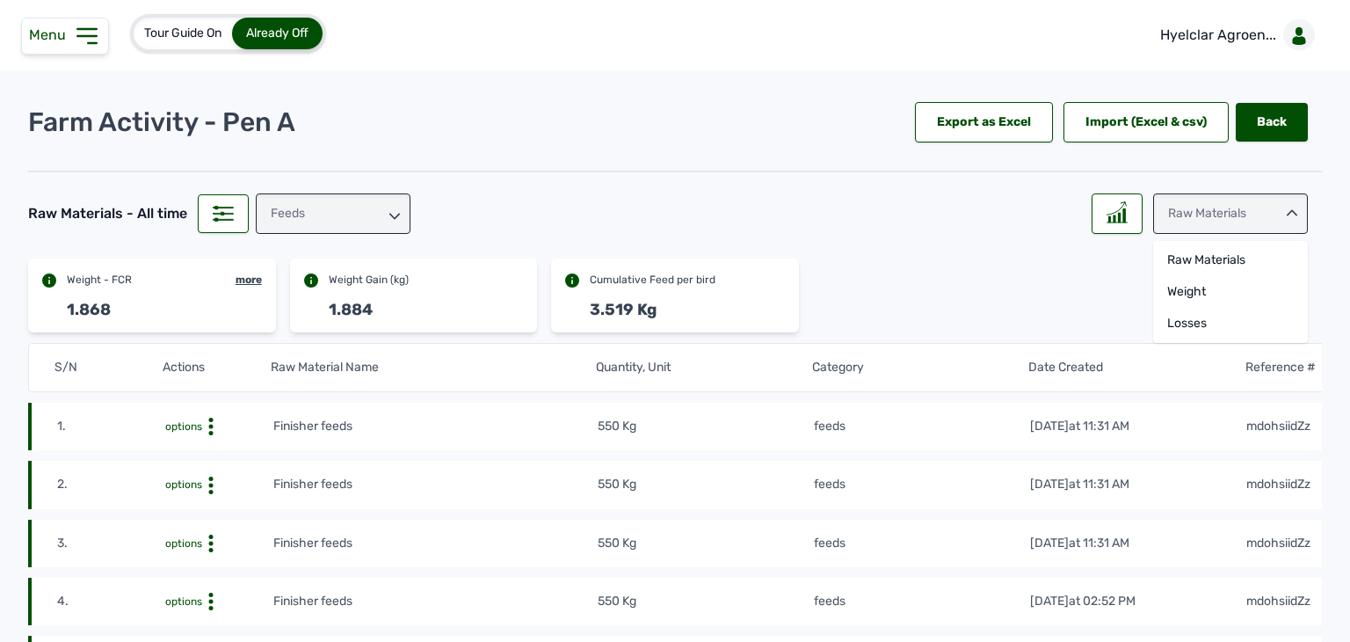
click at [1211, 220] on div "Raw Materials" at bounding box center [1230, 213] width 155 height 40
click at [1246, 218] on div "Raw Materials" at bounding box center [1230, 213] width 155 height 40
click at [1202, 313] on div "Losses" at bounding box center [1230, 324] width 155 height 32
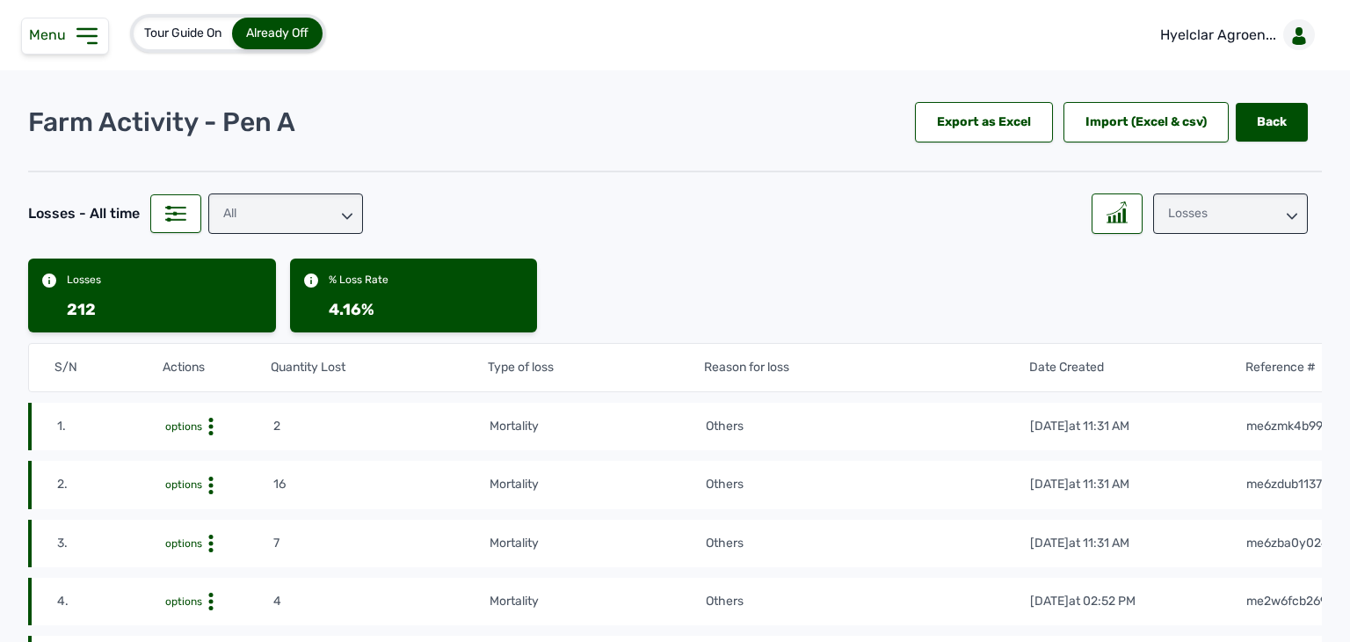
click at [1193, 216] on div "Losses" at bounding box center [1230, 213] width 155 height 40
click at [1192, 308] on div "Weight" at bounding box center [1230, 324] width 155 height 32
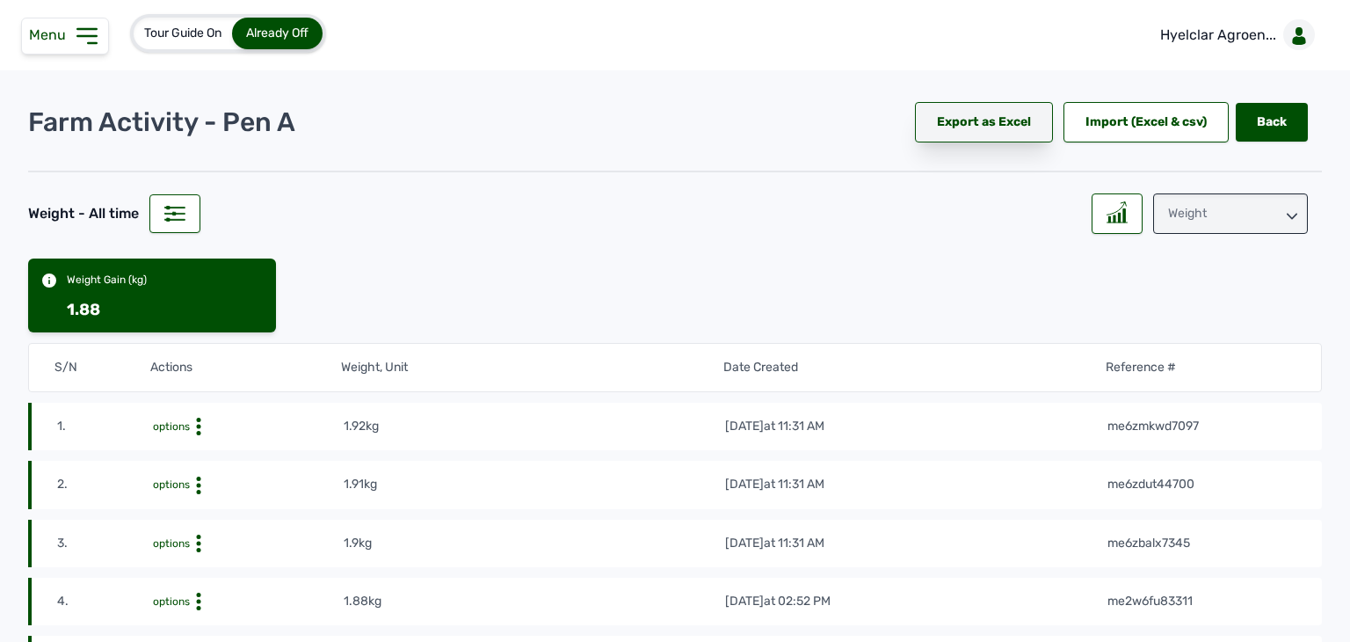
click at [970, 108] on div "Export as Excel" at bounding box center [984, 122] width 138 height 40
click at [664, 55] on div "Tour Guide On Already Off Hyelclar Agroen..." at bounding box center [675, 35] width 1350 height 70
click at [1199, 215] on div "Weight" at bounding box center [1230, 213] width 155 height 40
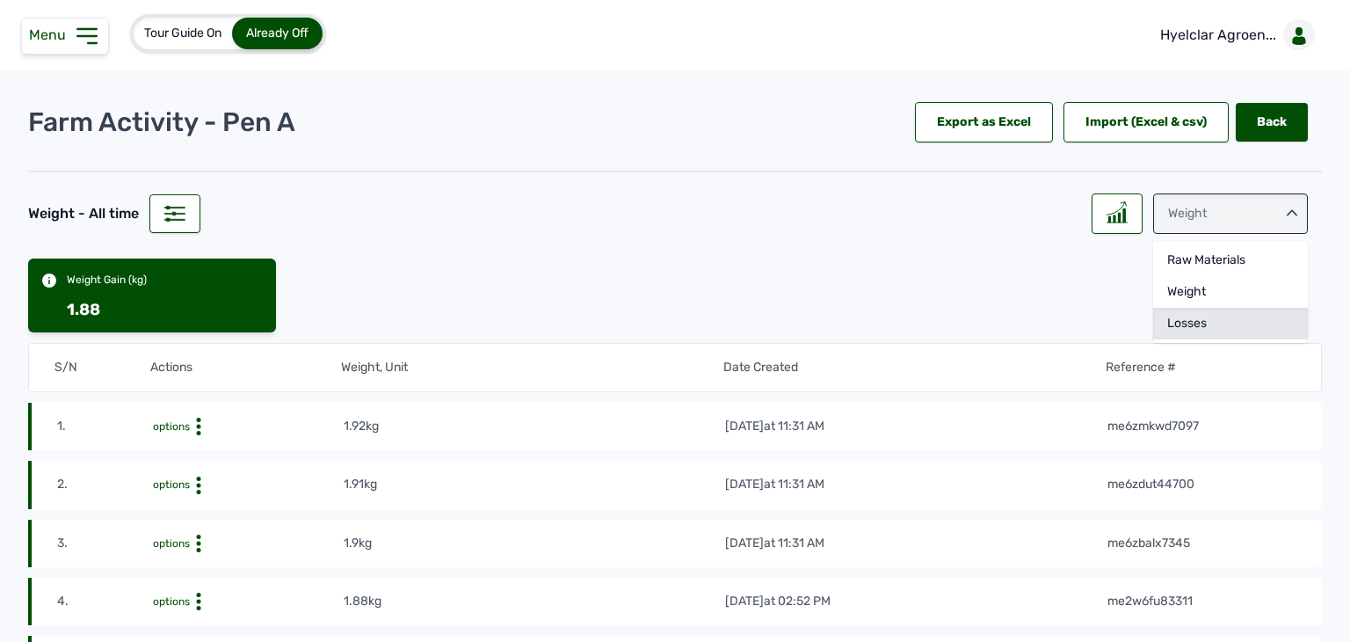
click at [1169, 326] on div "Losses" at bounding box center [1230, 324] width 155 height 32
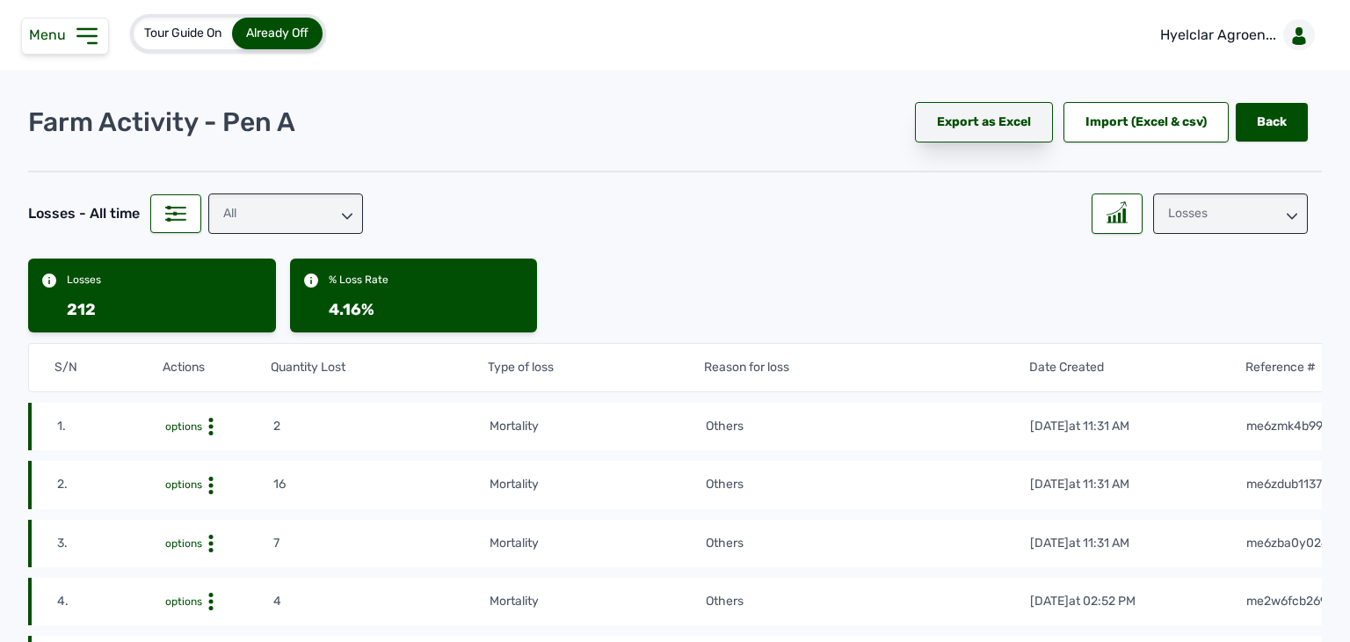
click at [991, 132] on div "Export as Excel" at bounding box center [984, 122] width 138 height 40
click at [1201, 221] on div "Losses" at bounding box center [1230, 213] width 155 height 40
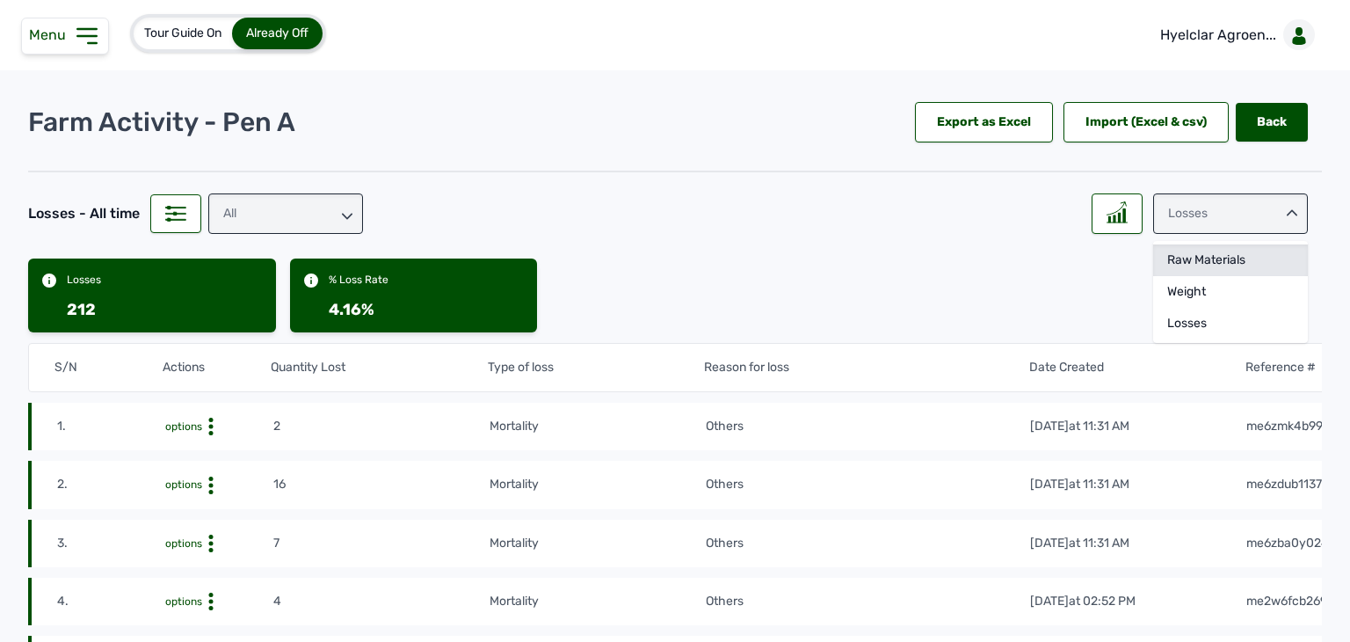
click at [1195, 276] on div "Raw Materials" at bounding box center [1230, 292] width 155 height 32
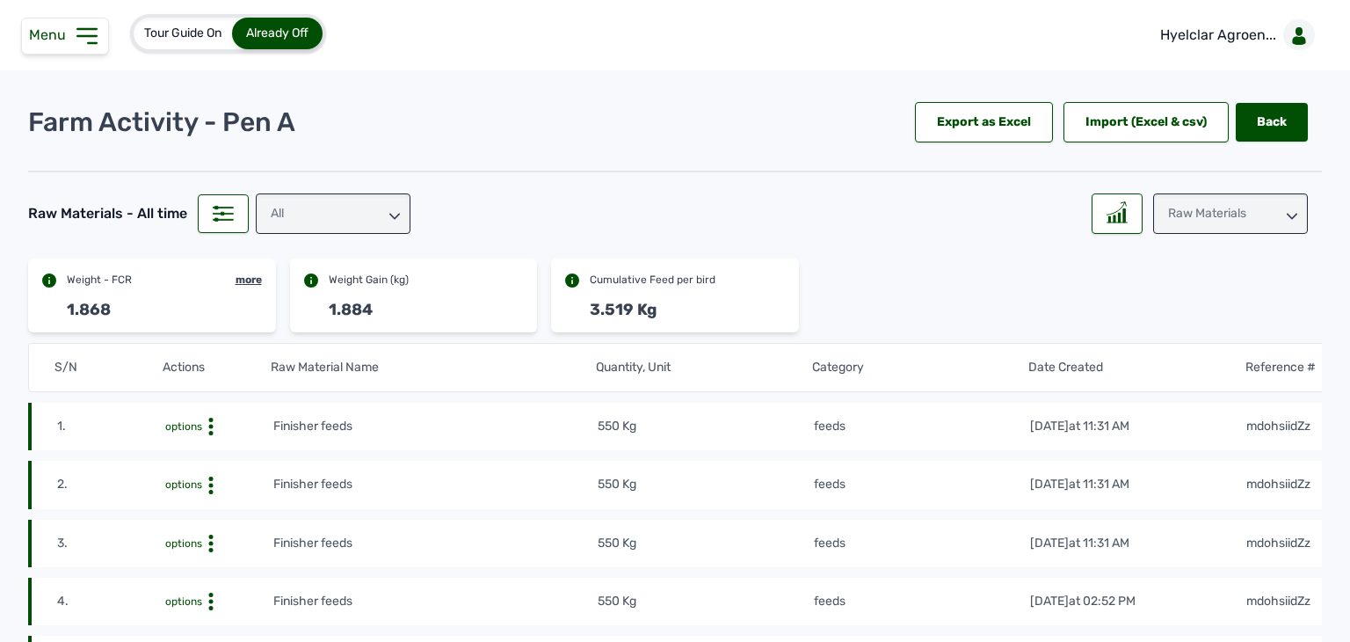
click at [339, 221] on div "All" at bounding box center [333, 213] width 155 height 40
click at [331, 308] on div "feeds" at bounding box center [333, 324] width 155 height 32
click at [992, 112] on div "Export as Excel" at bounding box center [984, 122] width 138 height 40
click at [1186, 219] on div "Raw Materials" at bounding box center [1230, 213] width 155 height 40
click at [1174, 308] on div "Weight" at bounding box center [1230, 324] width 155 height 32
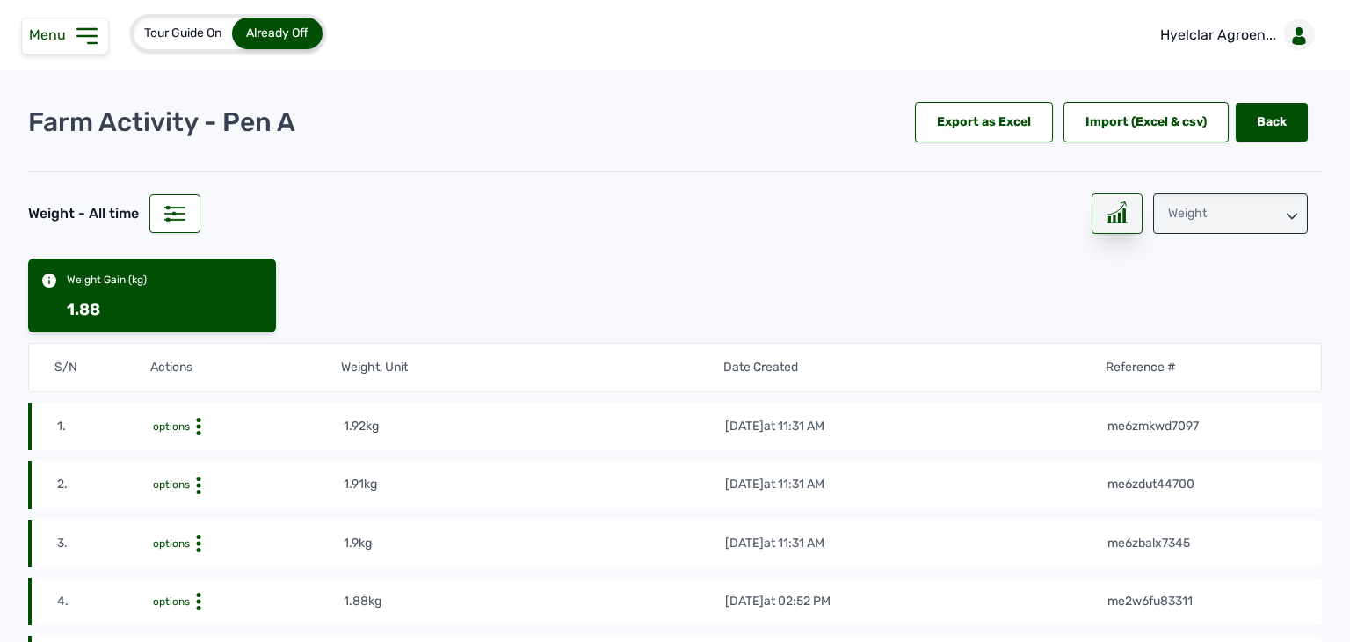
click at [1096, 219] on div at bounding box center [1117, 213] width 51 height 40
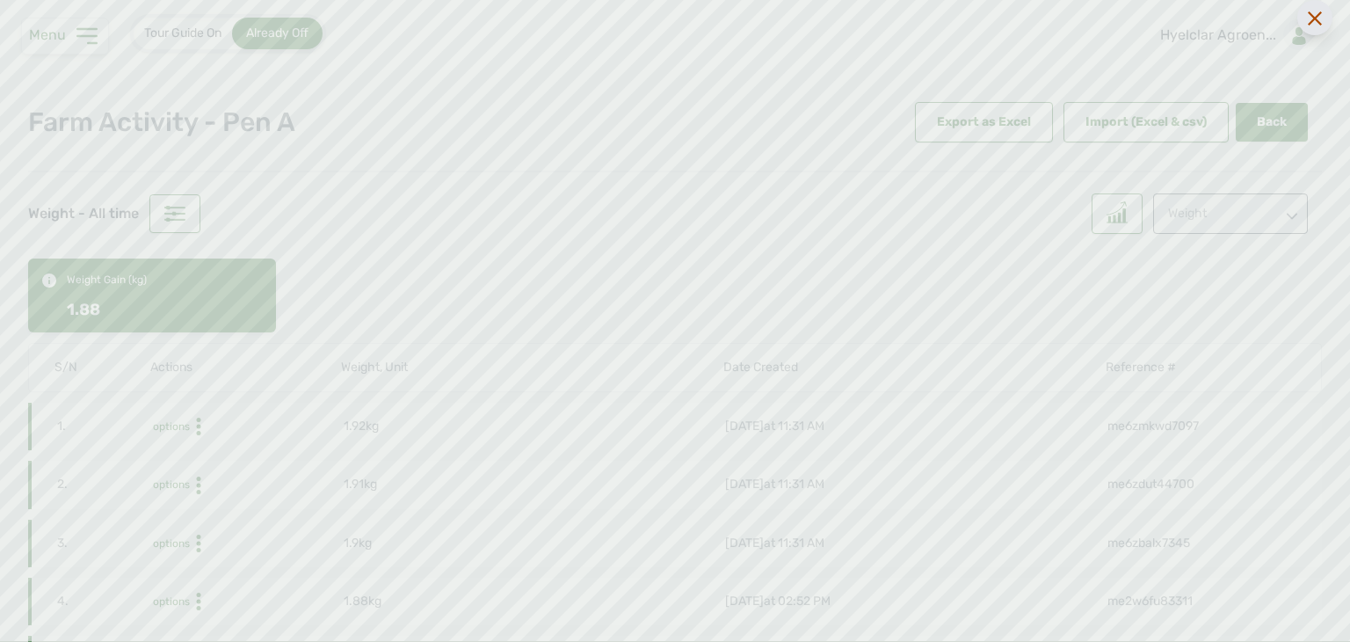
click at [1313, 25] on icon at bounding box center [1315, 18] width 14 height 14
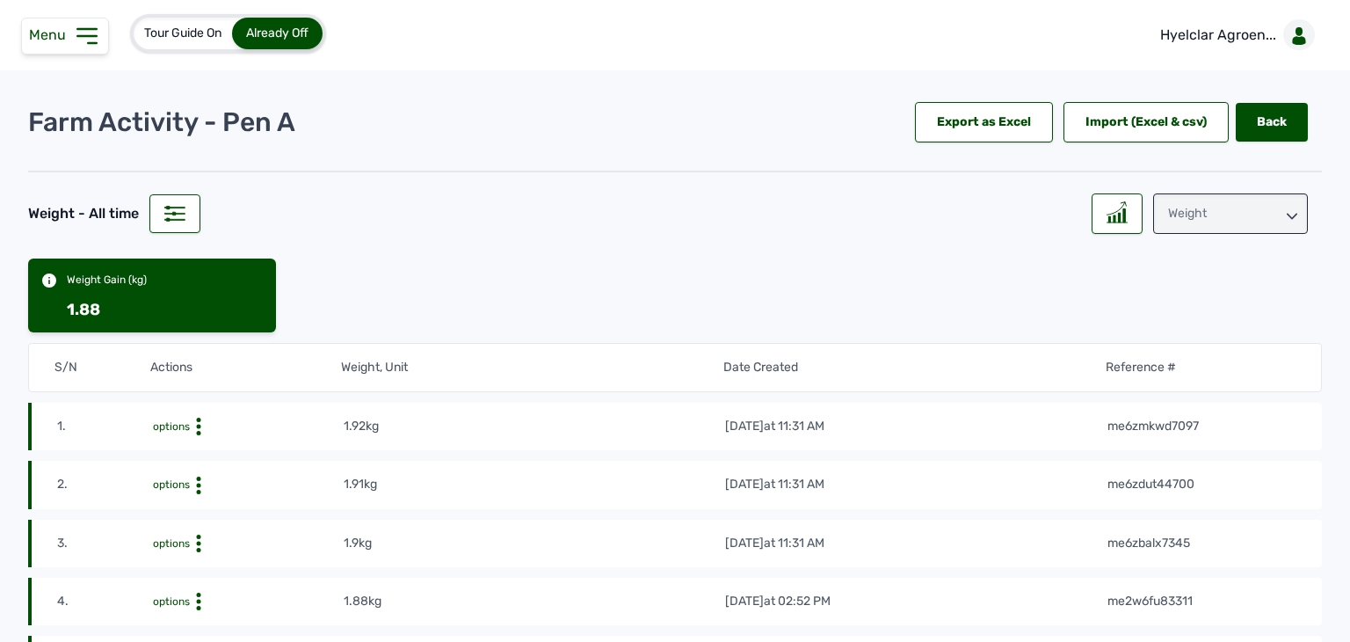
click at [1213, 216] on div "Weight" at bounding box center [1230, 213] width 155 height 40
click at [1199, 311] on div "Losses" at bounding box center [1230, 324] width 155 height 32
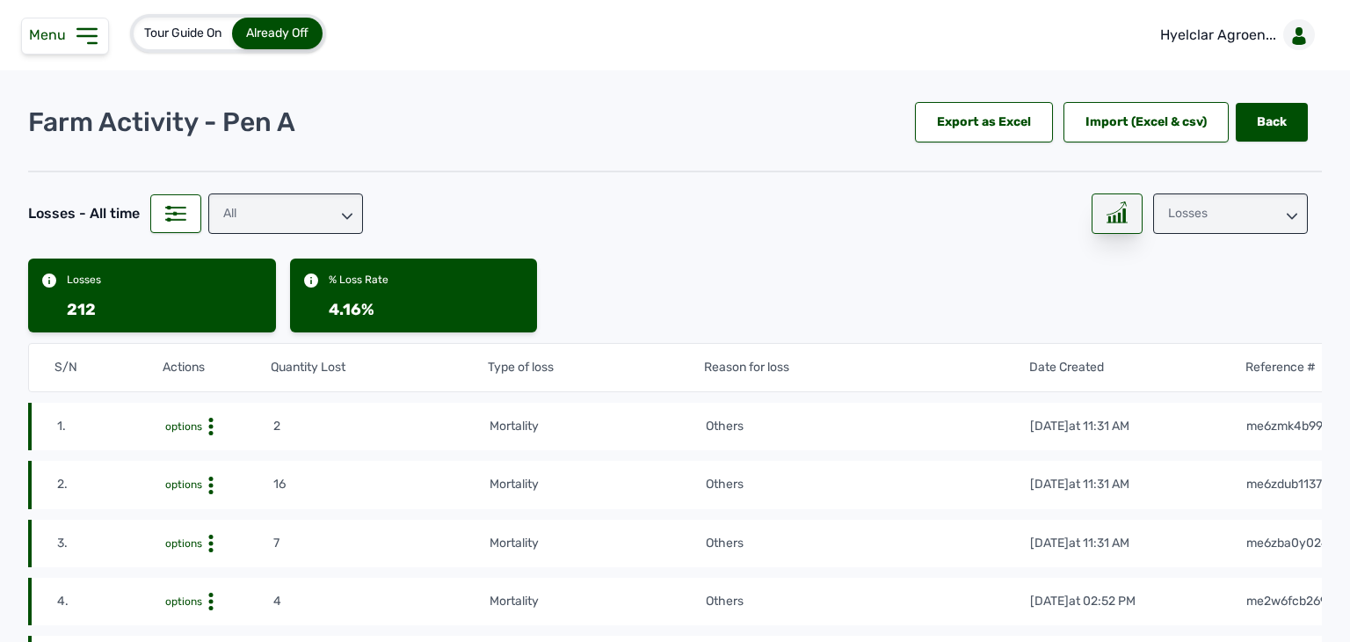
click at [1106, 218] on icon at bounding box center [1116, 212] width 21 height 22
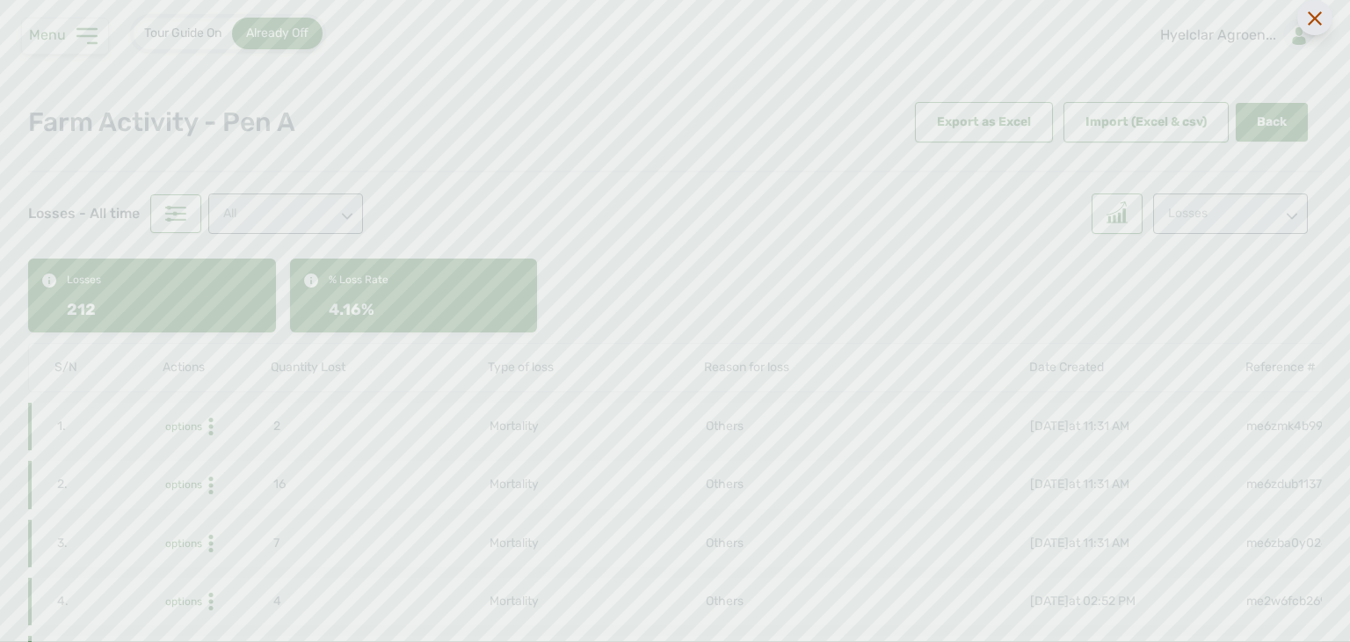
click at [1309, 13] on icon at bounding box center [1315, 18] width 14 height 14
